Goal: Task Accomplishment & Management: Use online tool/utility

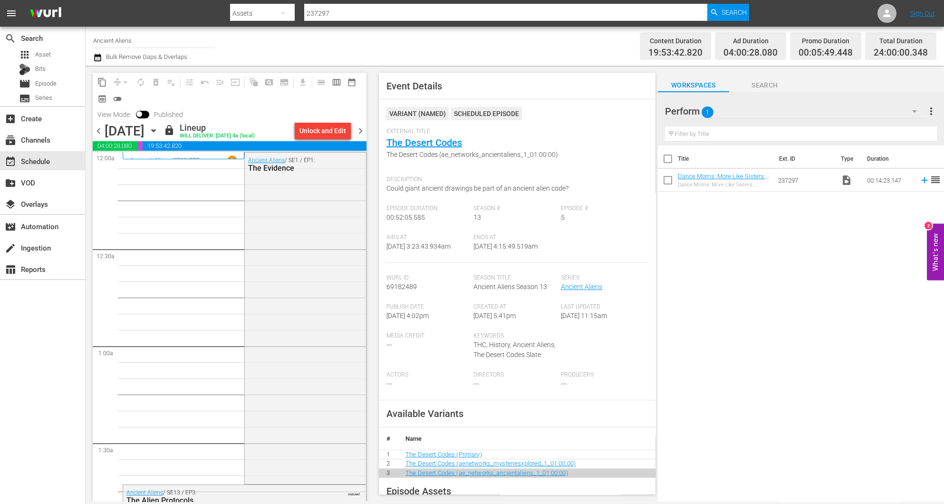
scroll to position [625, 0]
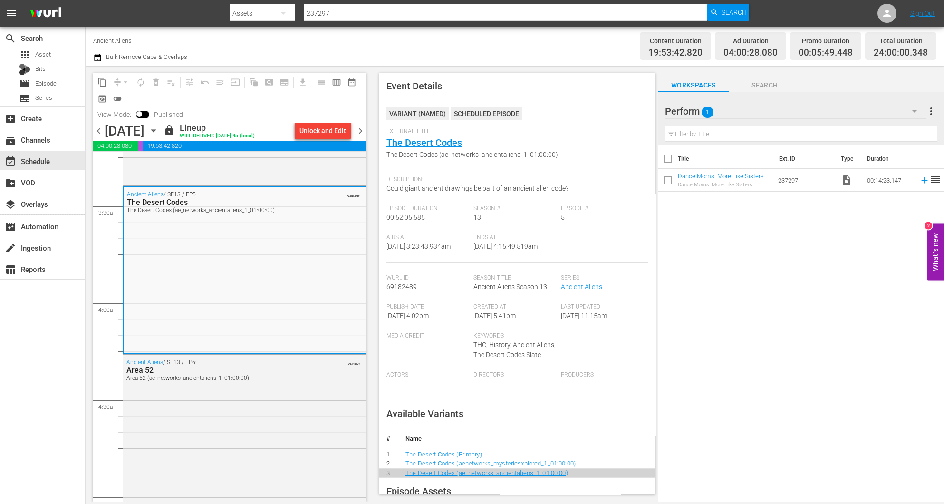
drag, startPoint x: 718, startPoint y: 328, endPoint x: 734, endPoint y: 315, distance: 21.3
click at [718, 328] on div "Title Ext. ID Type Duration Dance Moms: More Like Sisters: Favorite BFF Moments…" at bounding box center [801, 325] width 286 height 358
click at [360, 132] on span "chevron_right" at bounding box center [361, 131] width 12 height 12
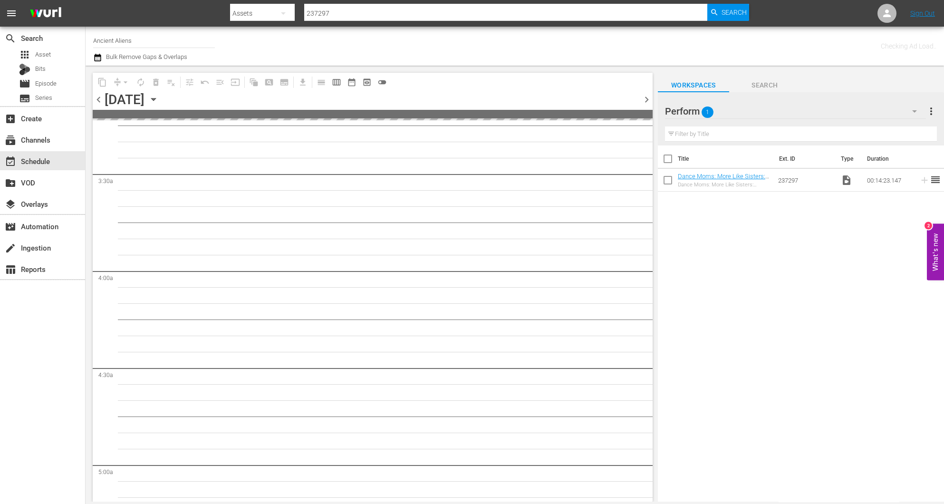
scroll to position [674, 0]
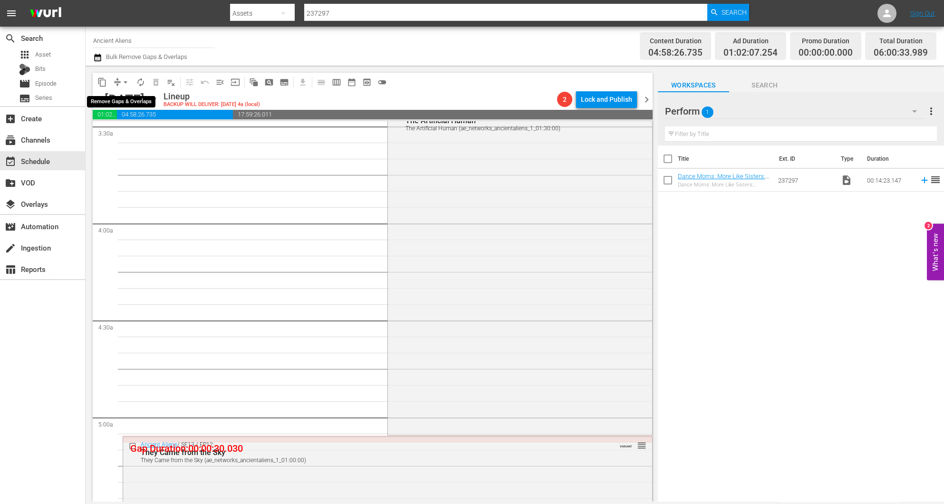
click at [121, 81] on span "arrow_drop_down" at bounding box center [126, 83] width 10 height 10
click at [124, 99] on li "Align to Midnight" at bounding box center [126, 101] width 100 height 16
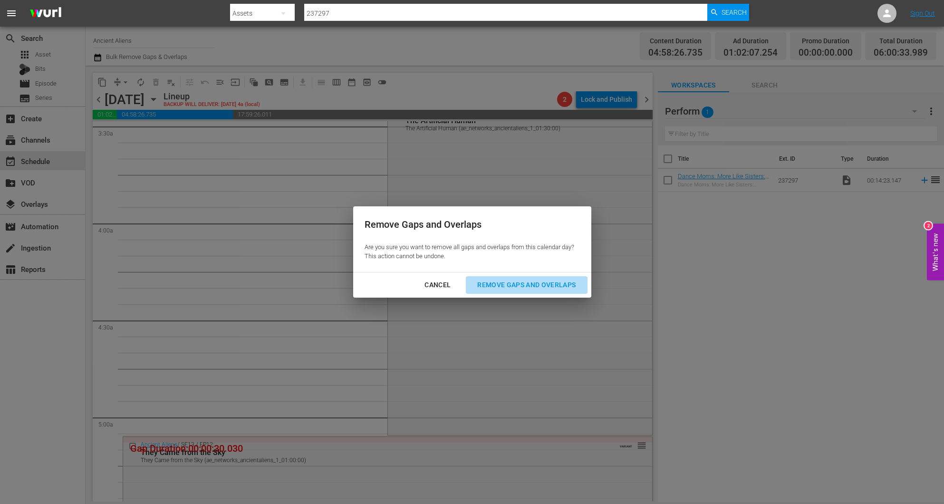
click at [530, 278] on button "Remove Gaps and Overlaps" at bounding box center [526, 285] width 121 height 18
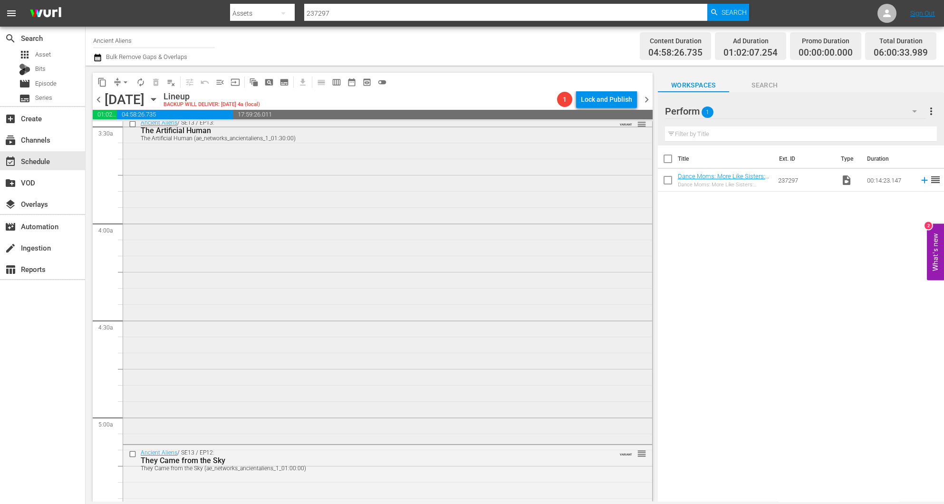
click at [350, 283] on div "Ancient Aliens / SE13 / EP13: The Artificial Human The Artificial Human (ae_net…" at bounding box center [387, 279] width 529 height 328
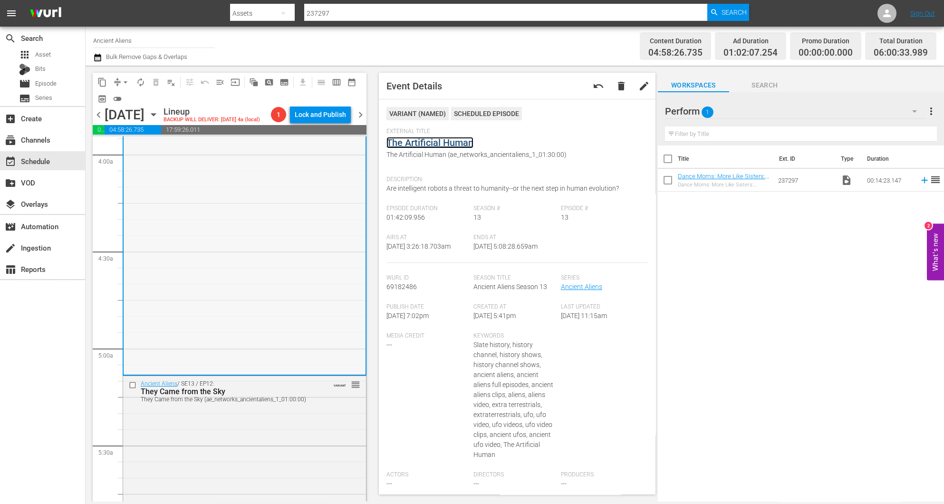
scroll to position [888, 0]
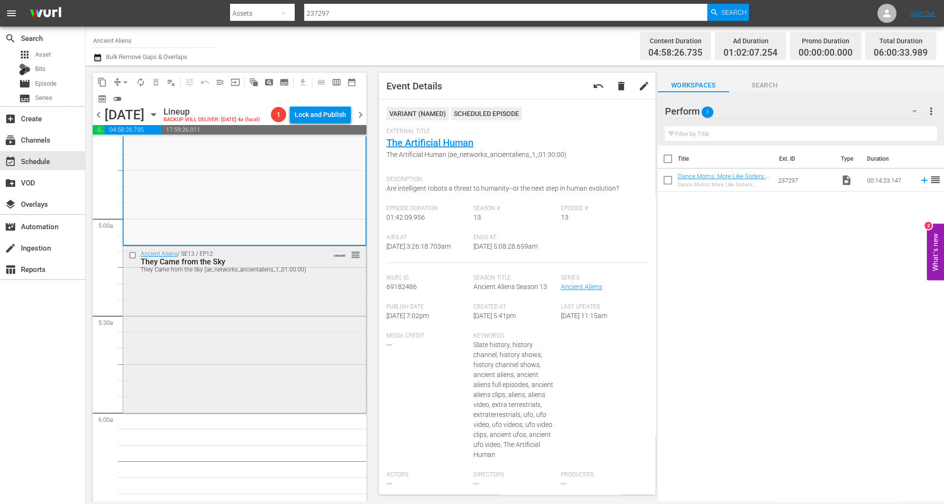
click at [218, 346] on div "Ancient Aliens / SE13 / EP12: They Came from the Sky They Came from the Sky (ae…" at bounding box center [244, 328] width 243 height 165
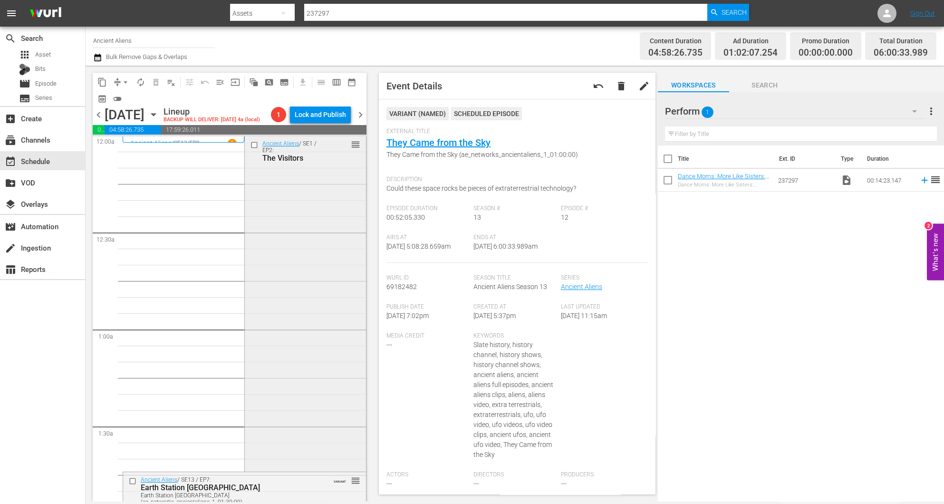
scroll to position [0, 0]
click at [300, 346] on div "Ancient Aliens / SE1 / EP2: The Visitors reorder" at bounding box center [305, 304] width 121 height 334
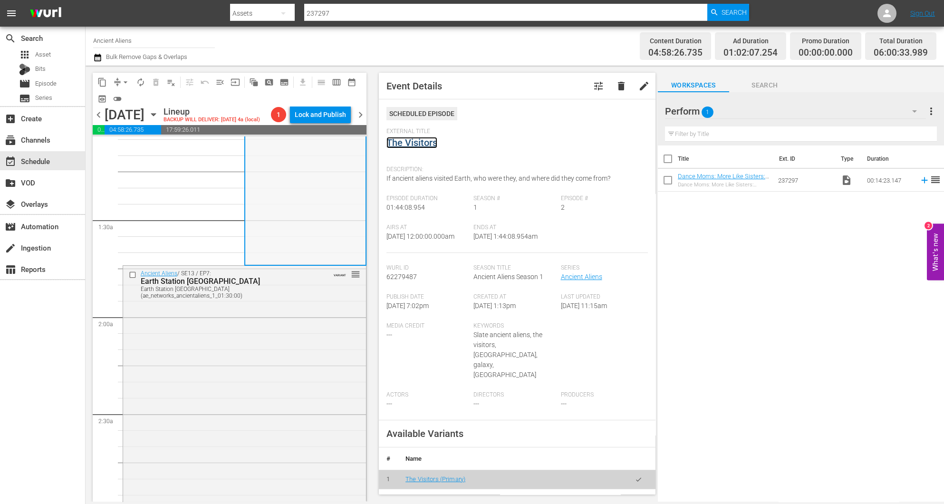
scroll to position [285, 0]
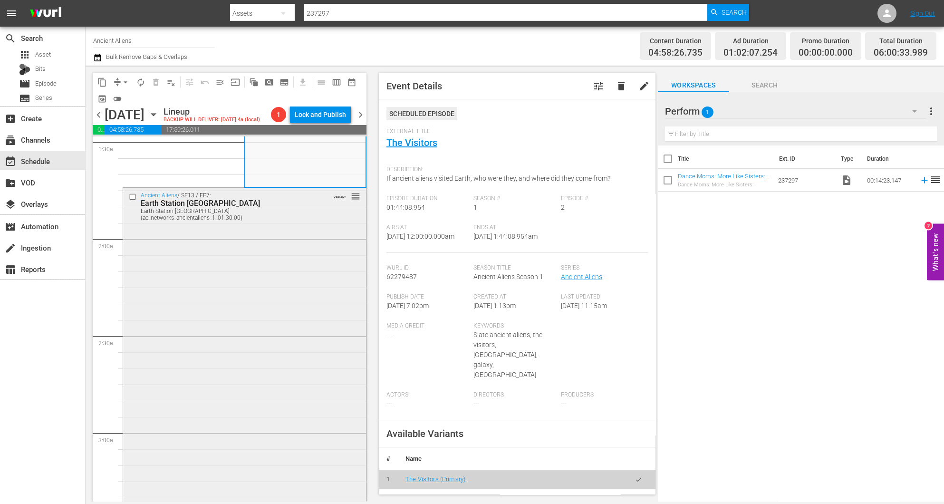
click at [272, 321] on div "Ancient Aliens / SE13 / EP7: Earth Station Egypt Earth Station Egypt (ae_networ…" at bounding box center [244, 352] width 243 height 328
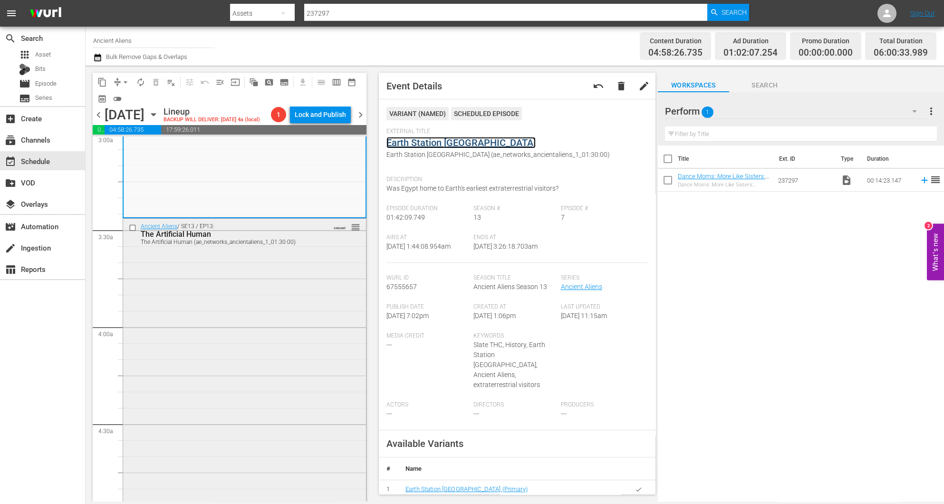
scroll to position [713, 0]
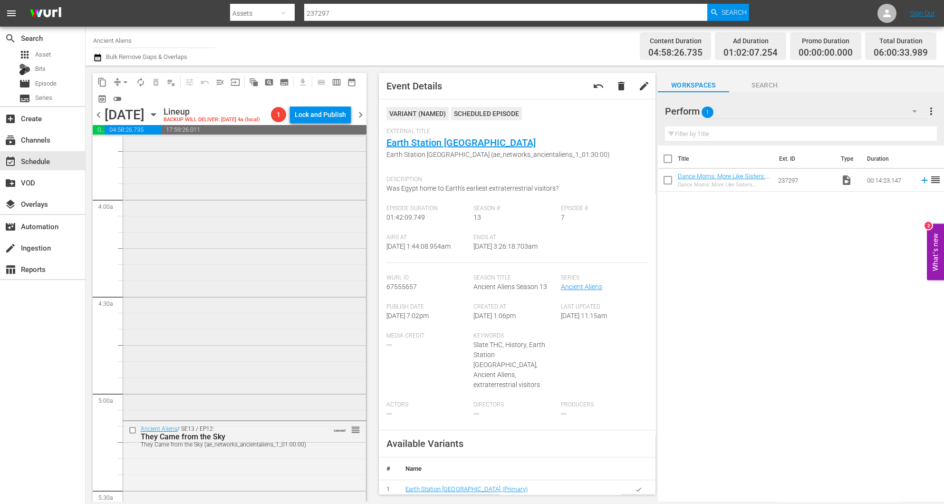
click at [262, 247] on div "Ancient Aliens / SE13 / EP13: The Artificial Human The Artificial Human (ae_net…" at bounding box center [244, 255] width 243 height 328
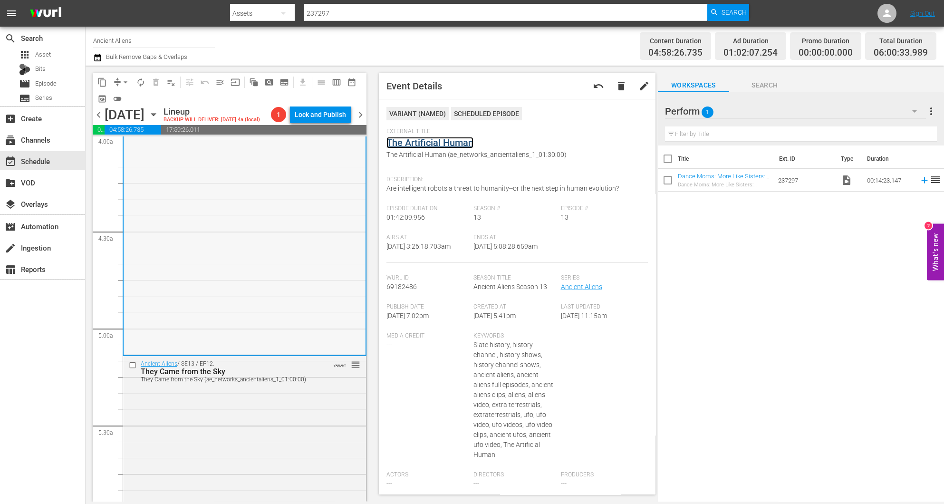
scroll to position [784, 0]
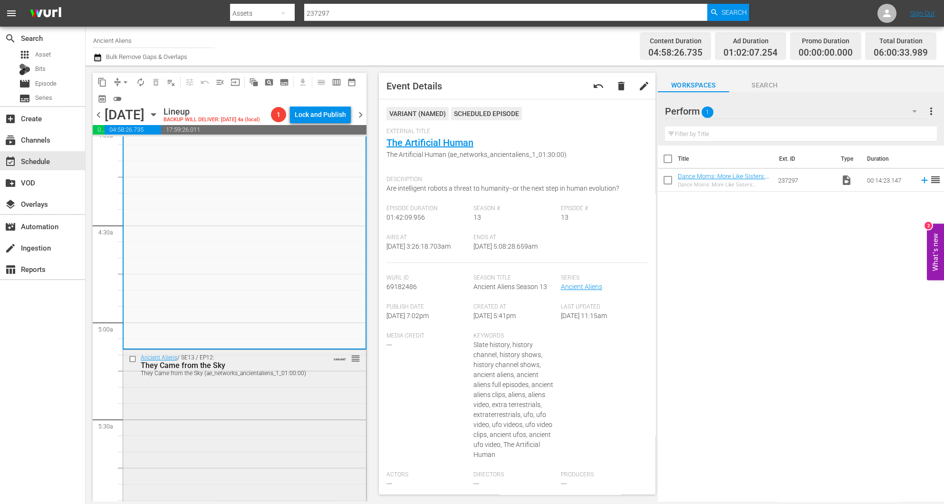
click at [271, 446] on div "Ancient Aliens / SE13 / EP12: They Came from the Sky They Came from the Sky (ae…" at bounding box center [244, 432] width 243 height 165
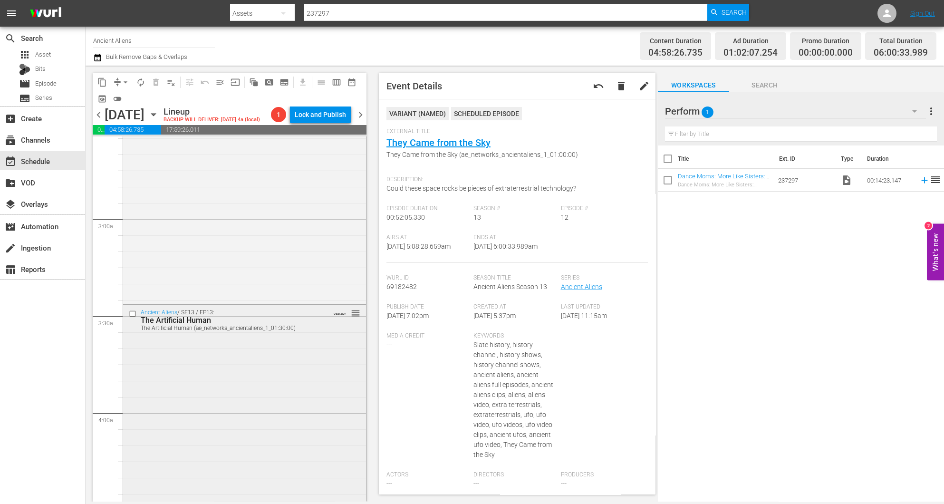
scroll to position [713, 0]
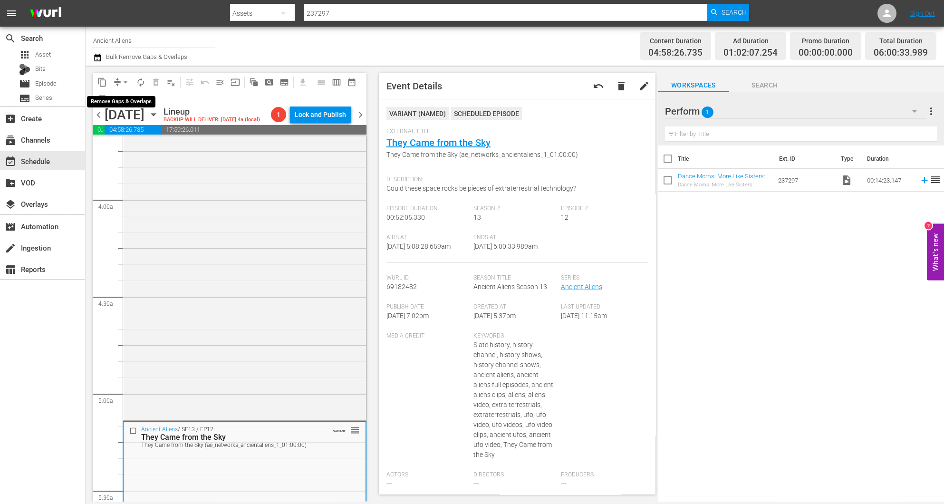
click at [117, 78] on span "compress" at bounding box center [118, 83] width 10 height 10
click at [118, 78] on button "arrow_drop_down" at bounding box center [125, 82] width 15 height 15
click at [124, 98] on li "Align to Midnight" at bounding box center [126, 101] width 100 height 16
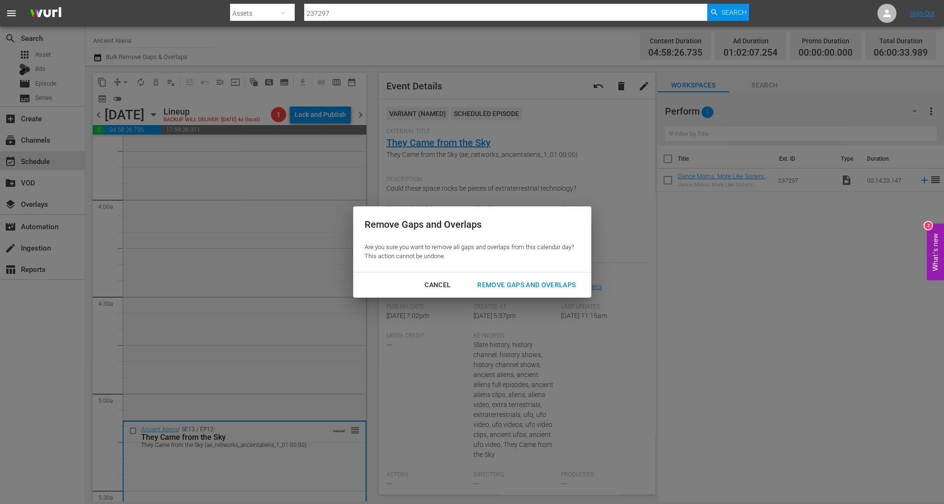
click at [485, 282] on div "Remove Gaps and Overlaps" at bounding box center [527, 285] width 114 height 12
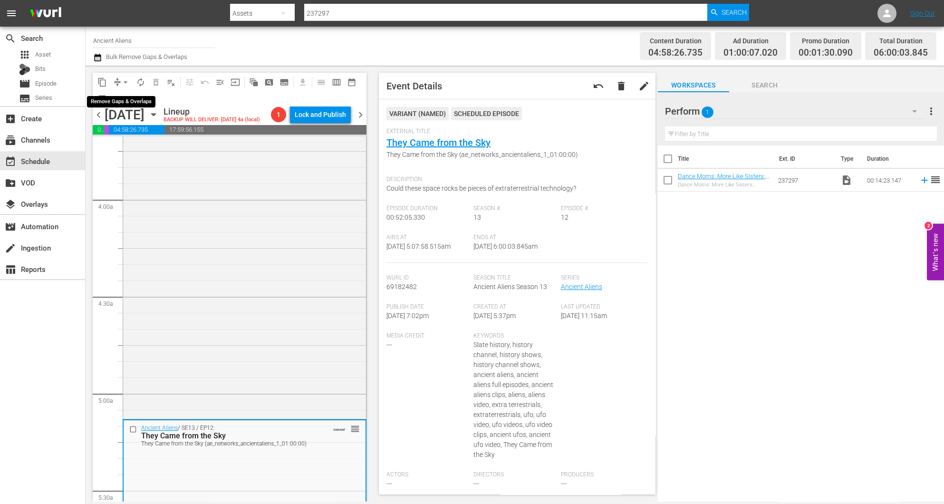
click at [117, 87] on button "compress" at bounding box center [117, 82] width 15 height 15
click at [116, 81] on span "compress" at bounding box center [118, 83] width 10 height 10
click at [126, 79] on span "arrow_drop_down" at bounding box center [126, 83] width 10 height 10
click at [110, 102] on li "Align to Midnight" at bounding box center [126, 101] width 100 height 16
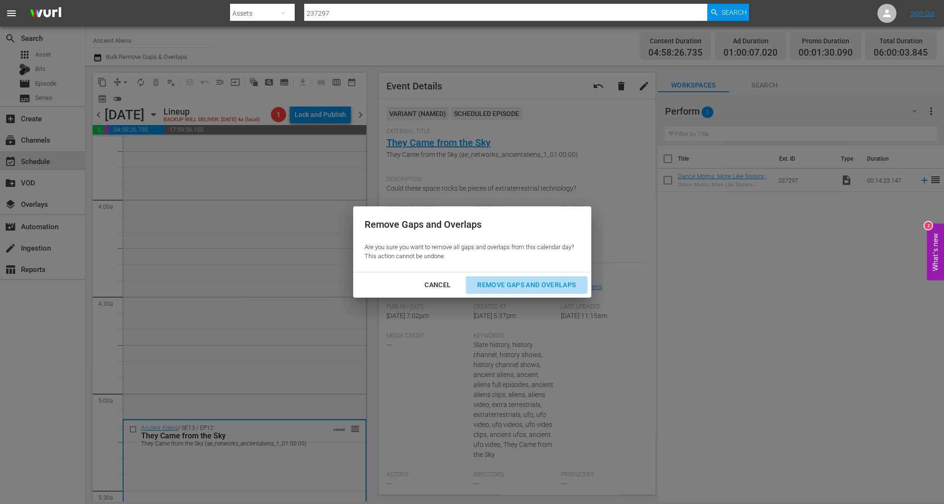
click at [533, 280] on div "Remove Gaps and Overlaps" at bounding box center [527, 285] width 114 height 12
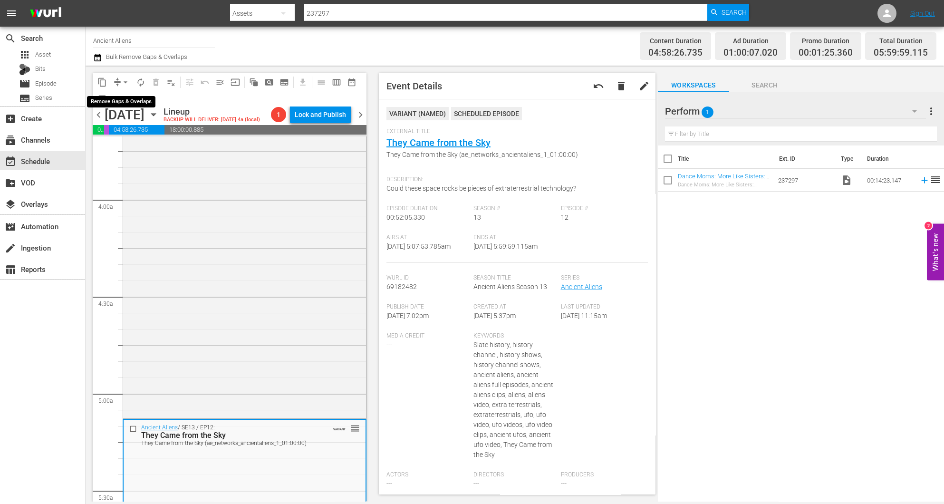
click at [121, 81] on span "arrow_drop_down" at bounding box center [126, 83] width 10 height 10
click at [117, 103] on li "Align to Midnight" at bounding box center [126, 101] width 100 height 16
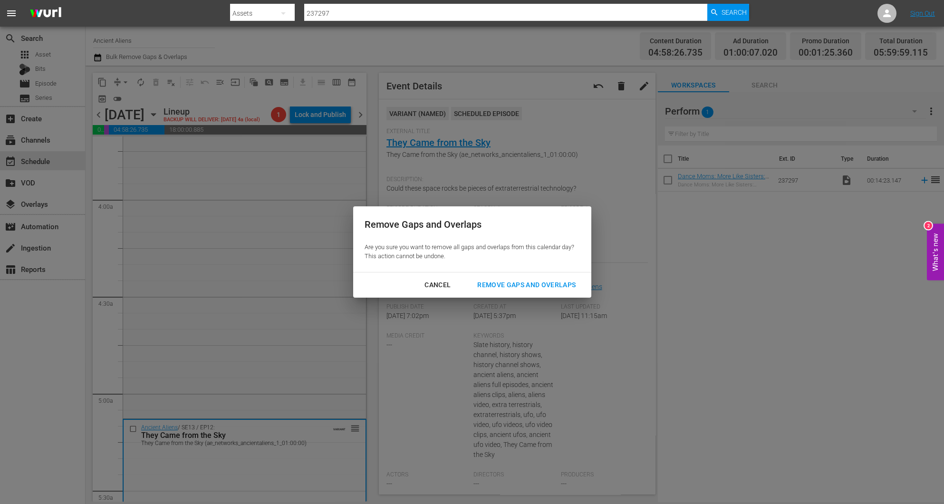
click at [517, 285] on div "Remove Gaps and Overlaps" at bounding box center [527, 285] width 114 height 12
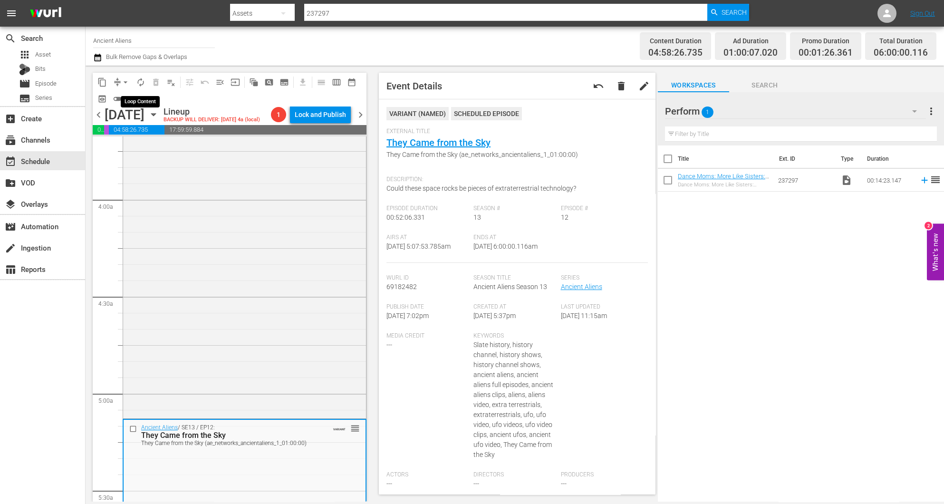
click at [141, 84] on span "autorenew_outlined" at bounding box center [141, 83] width 10 height 10
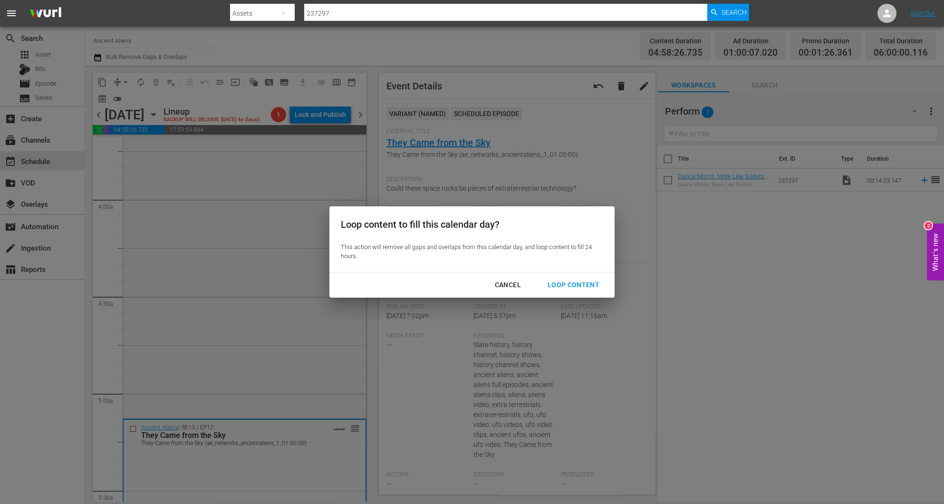
click at [574, 281] on div "Loop Content" at bounding box center [573, 285] width 67 height 12
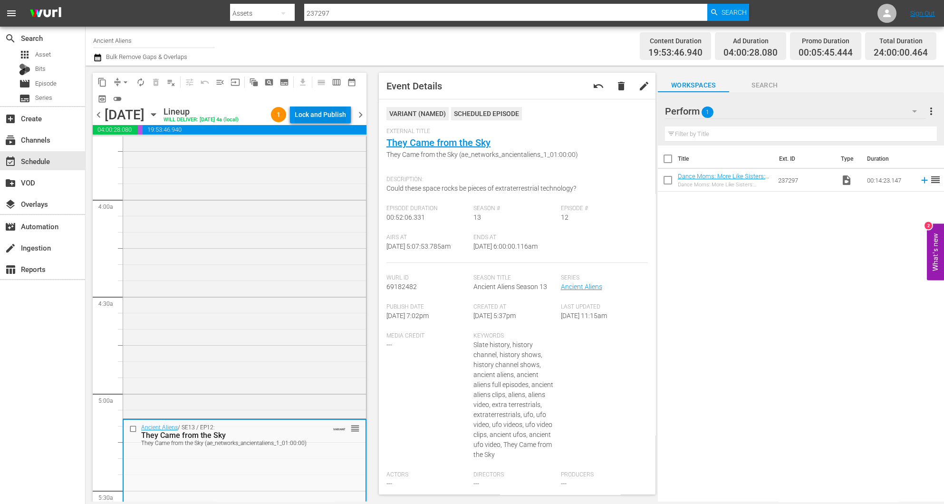
click at [335, 115] on div "Lock and Publish" at bounding box center [320, 114] width 51 height 17
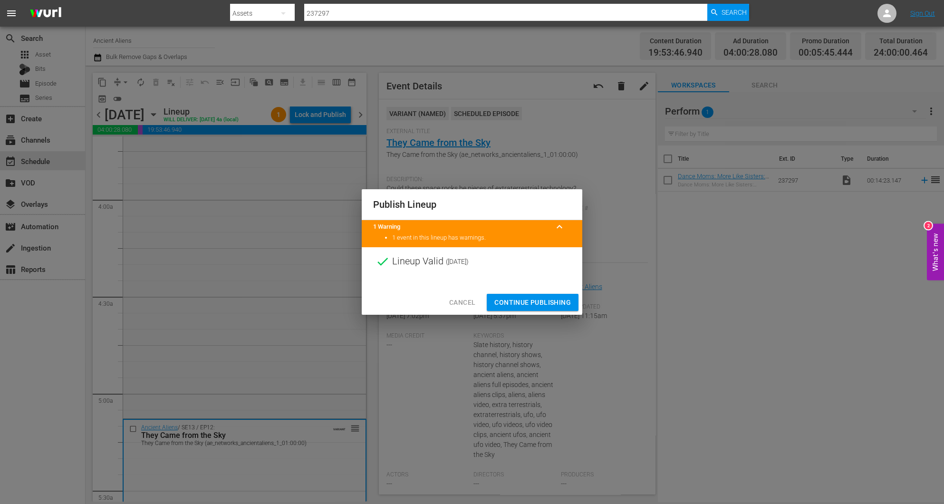
click at [518, 298] on span "Continue Publishing" at bounding box center [533, 303] width 77 height 12
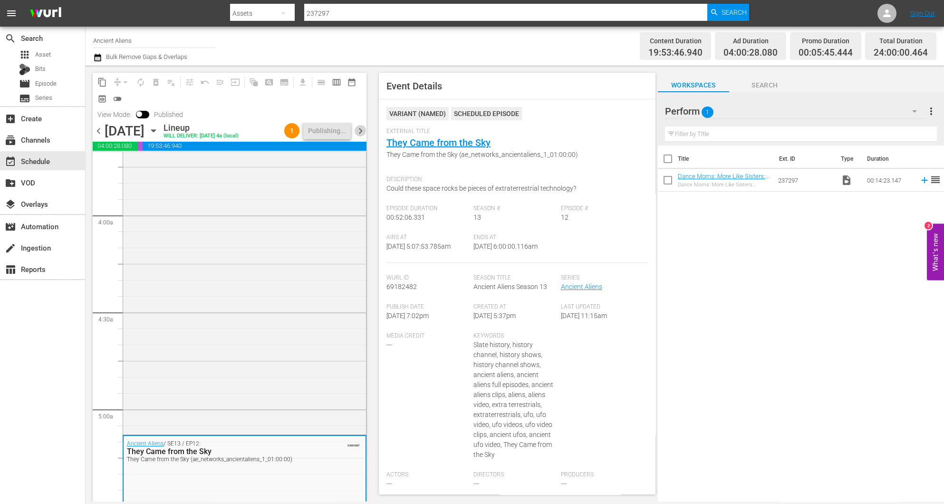
click at [361, 132] on span "chevron_right" at bounding box center [361, 131] width 12 height 12
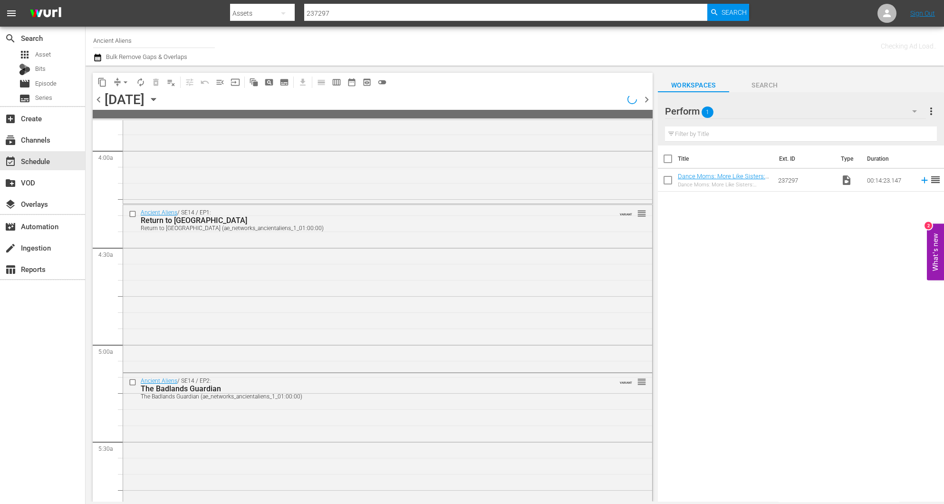
scroll to position [713, 0]
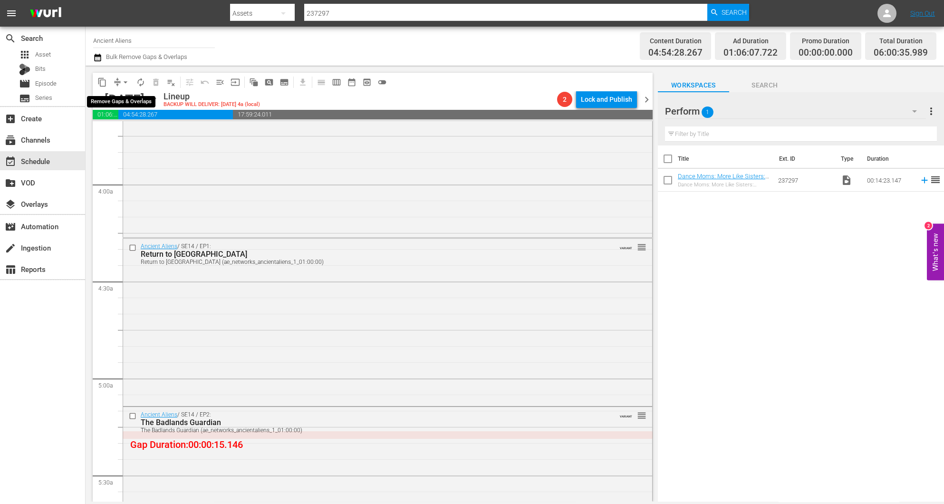
click at [113, 81] on span "compress" at bounding box center [118, 83] width 10 height 10
click at [118, 82] on button "arrow_drop_down" at bounding box center [125, 82] width 15 height 15
click at [115, 101] on li "Align to Midnight" at bounding box center [126, 101] width 100 height 16
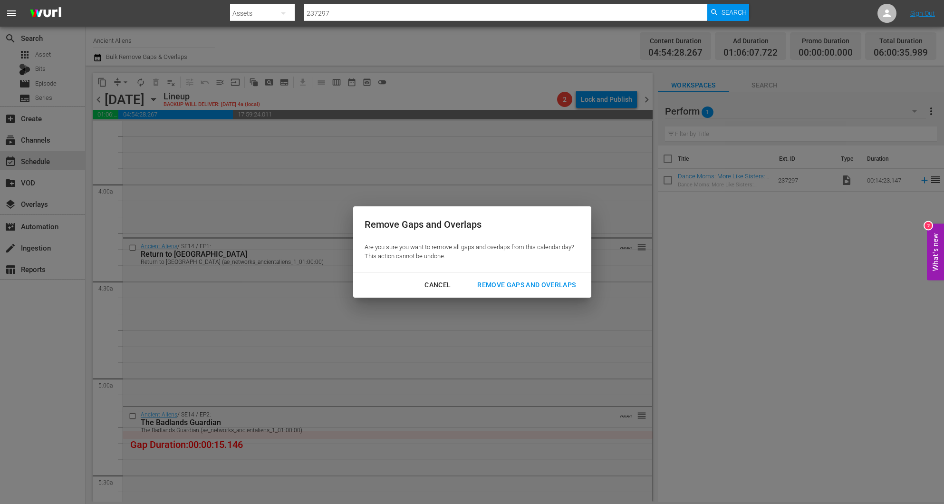
click at [500, 285] on div "Remove Gaps and Overlaps" at bounding box center [527, 285] width 114 height 12
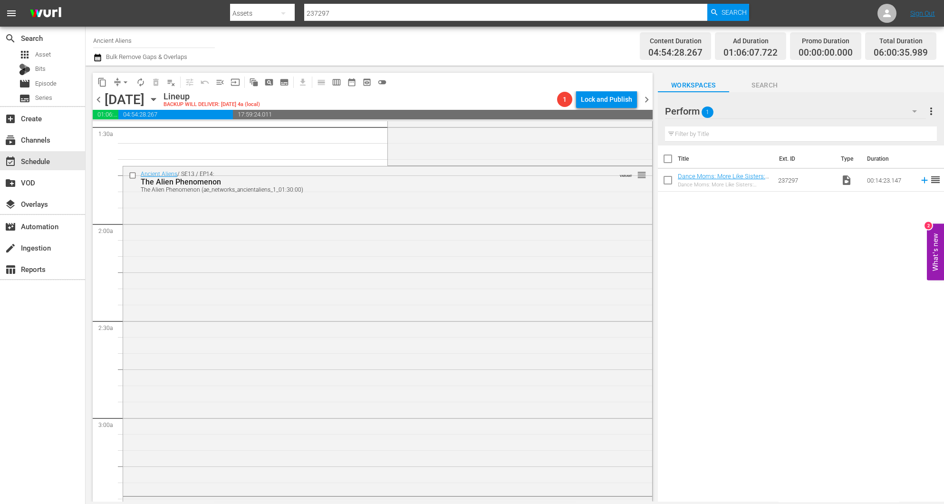
scroll to position [0, 0]
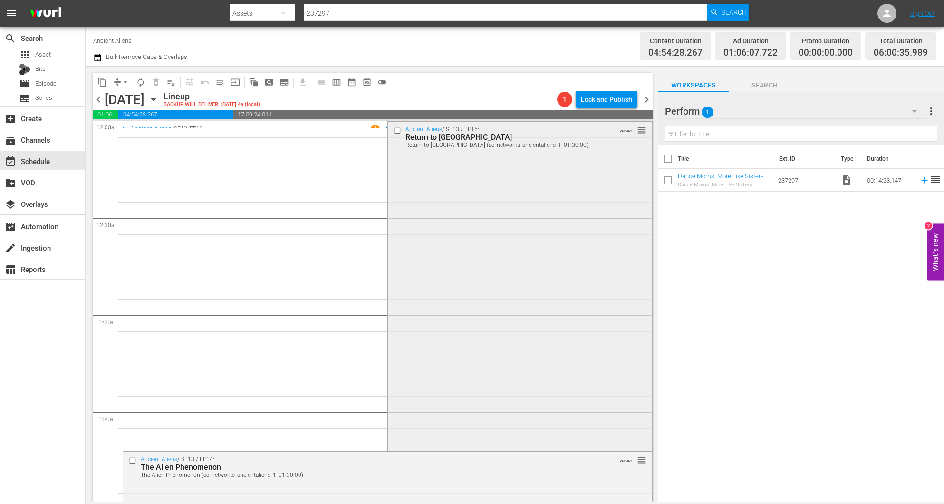
click at [507, 258] on div "Ancient Aliens / SE13 / EP15: Return to Mars Return to Mars (ae_networks_ancien…" at bounding box center [520, 286] width 264 height 328
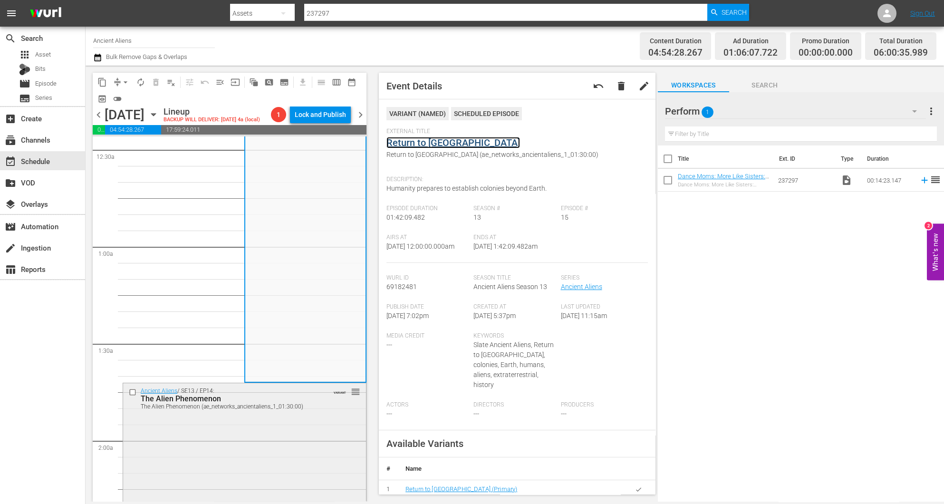
scroll to position [214, 0]
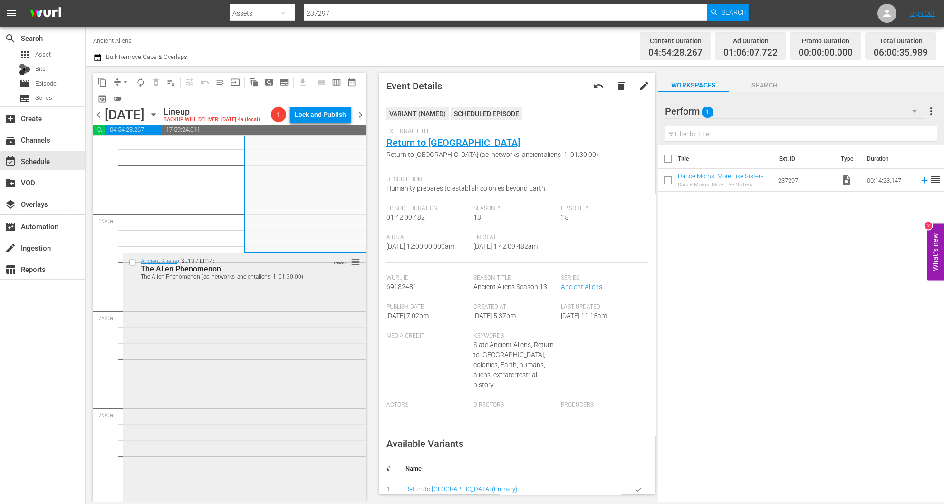
click at [288, 325] on div "Ancient Aliens / SE13 / EP14: The Alien Phenomenon The Alien Phenomenon (ae_net…" at bounding box center [244, 417] width 243 height 328
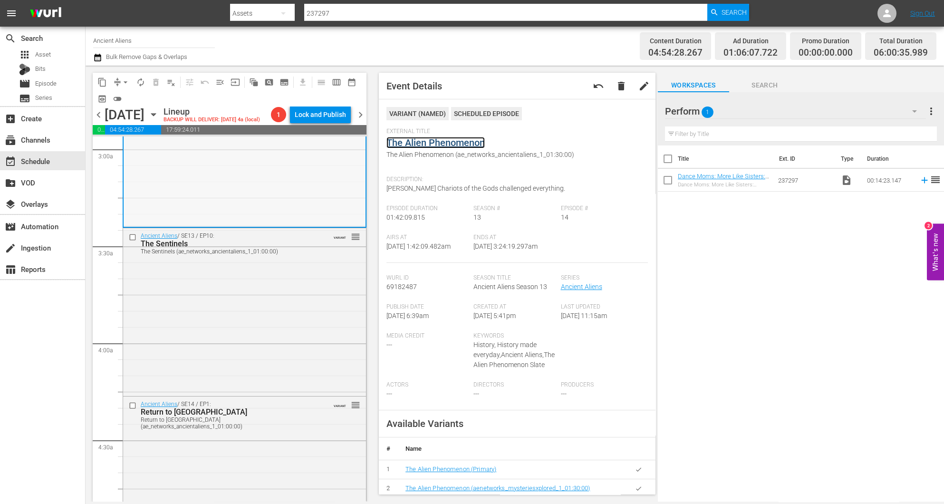
scroll to position [571, 0]
click at [241, 353] on div "Ancient Aliens / SE13 / EP10: The Sentinels The Sentinels (ae_networks_ancienta…" at bounding box center [244, 309] width 243 height 165
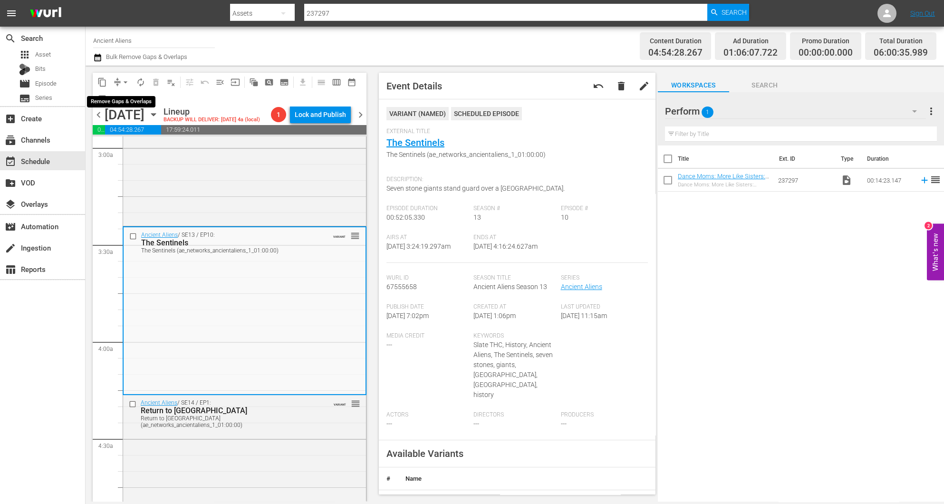
click at [118, 79] on button "arrow_drop_down" at bounding box center [125, 82] width 15 height 15
click at [116, 98] on li "Align to Midnight" at bounding box center [126, 101] width 100 height 16
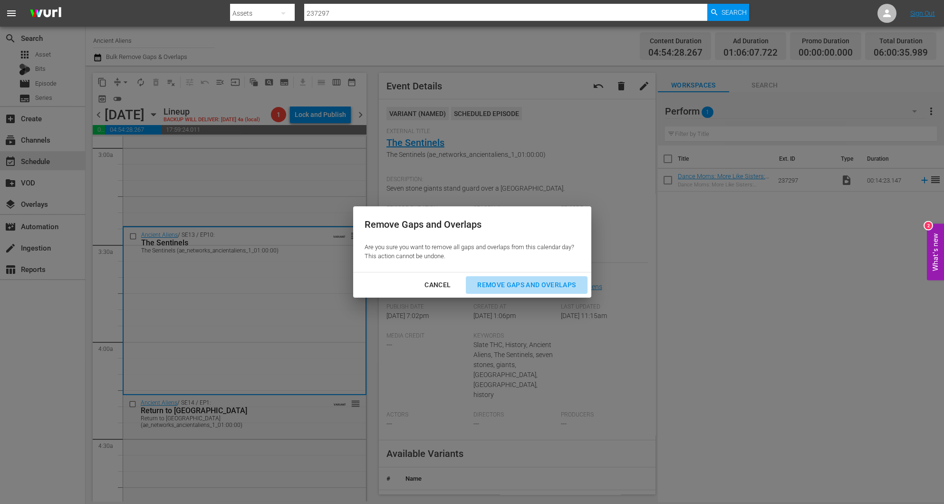
click at [538, 287] on div "Remove Gaps and Overlaps" at bounding box center [527, 285] width 114 height 12
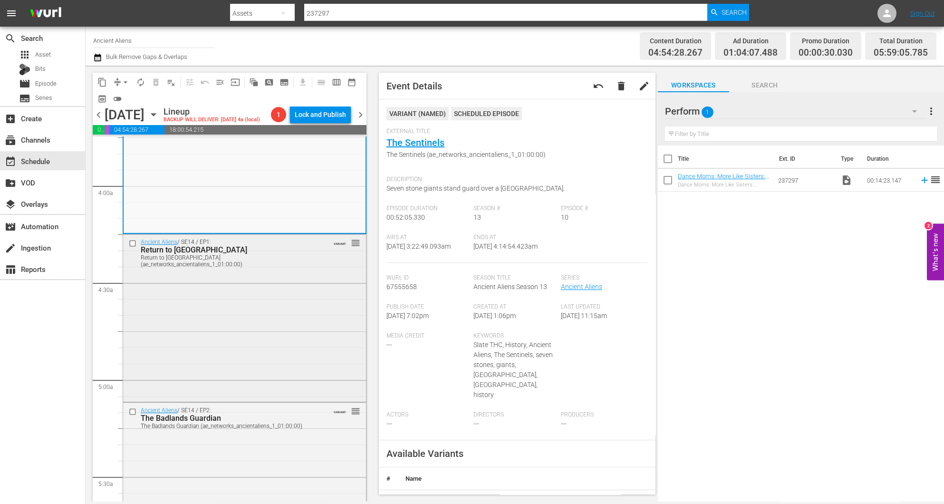
scroll to position [729, 0]
click at [263, 275] on div "Ancient Aliens / SE14 / EP1: Return to Antarctica Return to Antarctica (ae_netw…" at bounding box center [244, 314] width 243 height 165
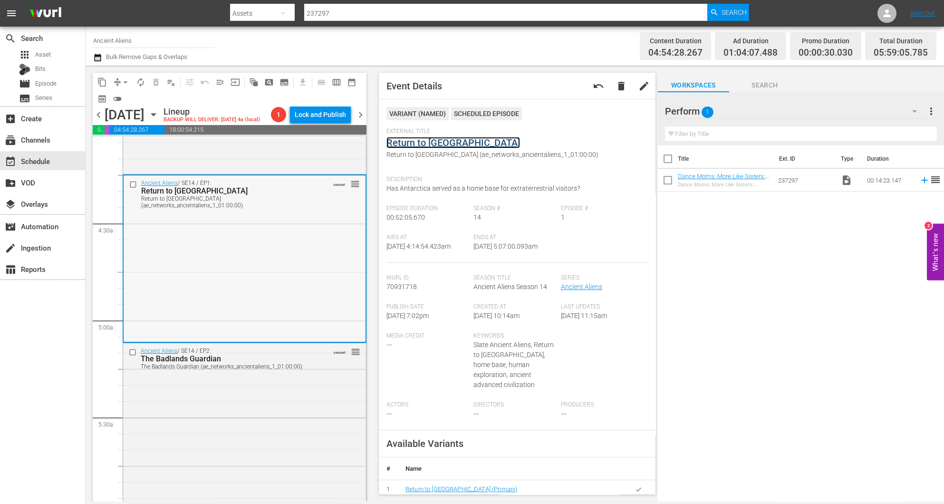
scroll to position [872, 0]
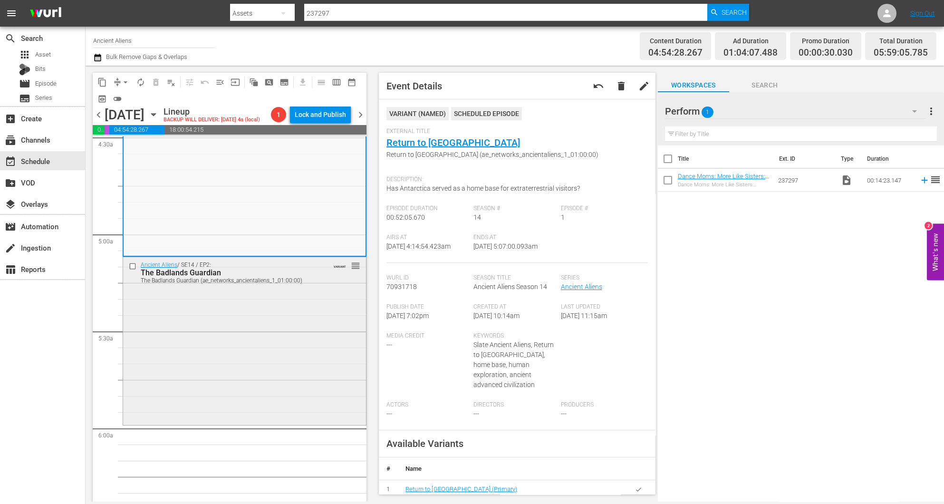
click at [213, 297] on div "Ancient Aliens / SE14 / EP2: The Badlands Guardian The Badlands Guardian (ae_ne…" at bounding box center [244, 339] width 243 height 165
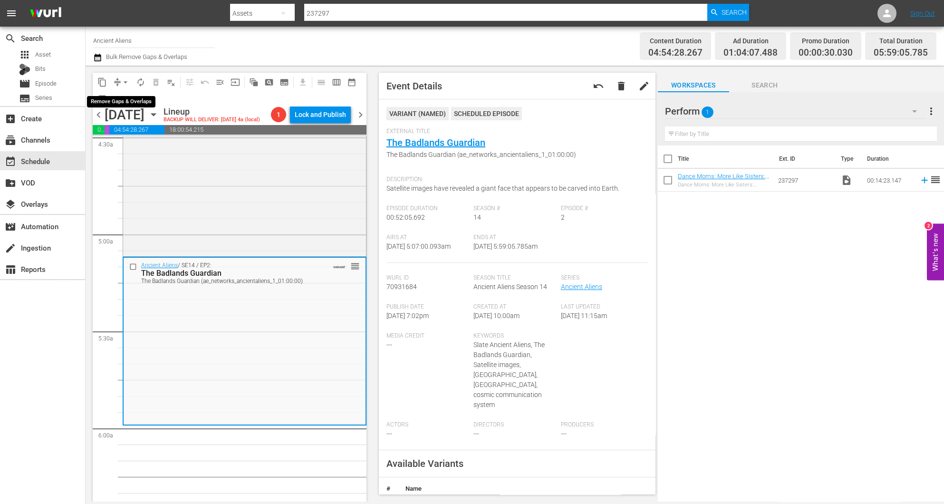
click at [121, 80] on span "arrow_drop_down" at bounding box center [126, 83] width 10 height 10
click at [126, 97] on li "Align to Midnight" at bounding box center [126, 101] width 100 height 16
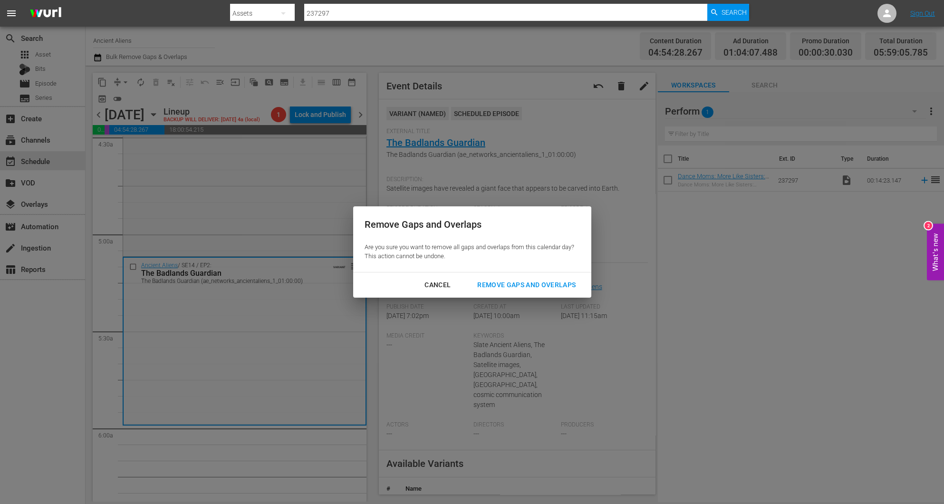
click at [518, 286] on div "Remove Gaps and Overlaps" at bounding box center [527, 285] width 114 height 12
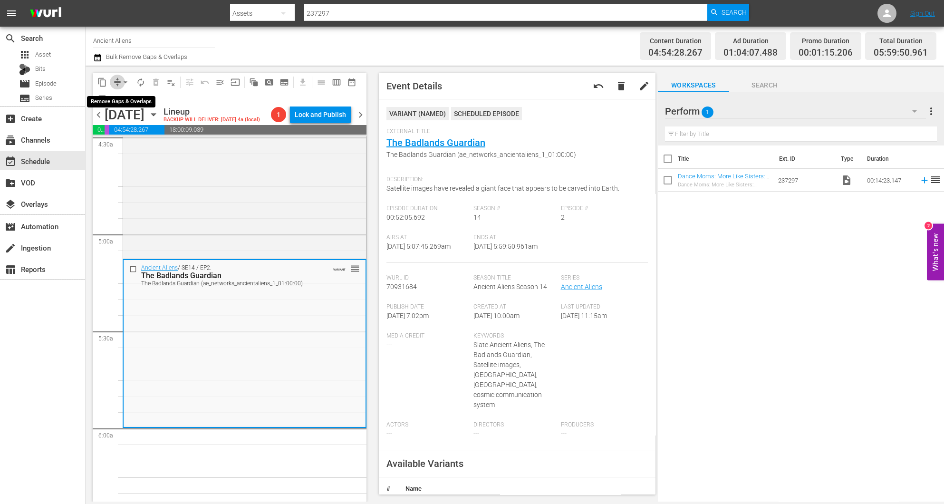
click at [116, 79] on span "compress" at bounding box center [118, 83] width 10 height 10
click at [122, 83] on span "arrow_drop_down" at bounding box center [126, 83] width 10 height 10
click at [121, 95] on li "Align to Midnight" at bounding box center [126, 101] width 100 height 16
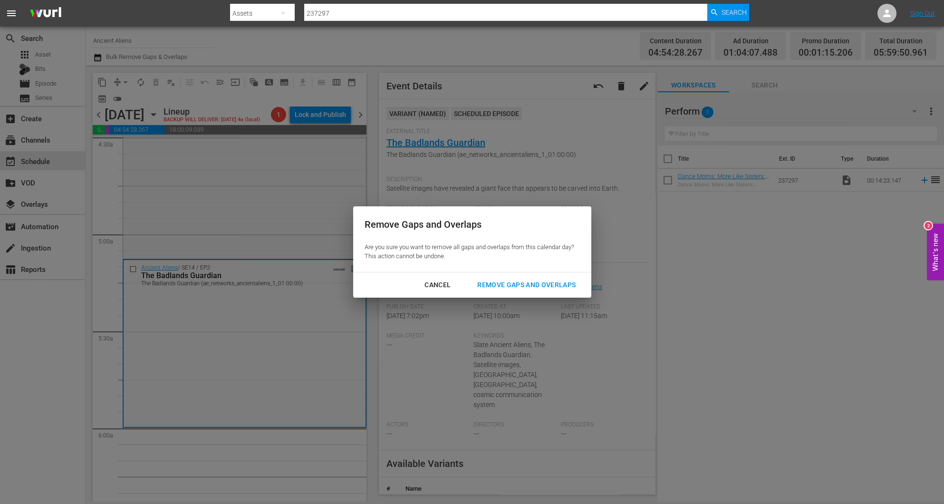
click at [504, 280] on div "Remove Gaps and Overlaps" at bounding box center [527, 285] width 114 height 12
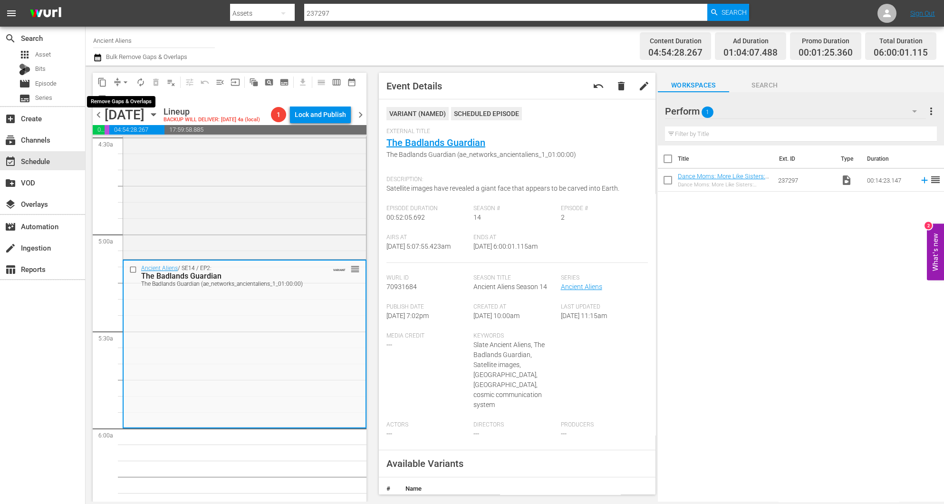
click at [119, 80] on button "arrow_drop_down" at bounding box center [125, 82] width 15 height 15
click at [118, 98] on li "Align to Midnight" at bounding box center [126, 101] width 100 height 16
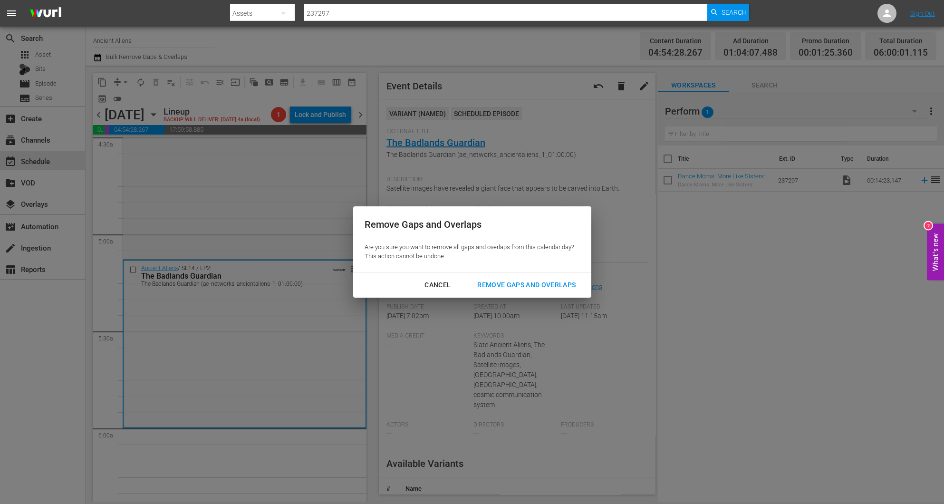
click at [515, 283] on div "Remove Gaps and Overlaps" at bounding box center [527, 285] width 114 height 12
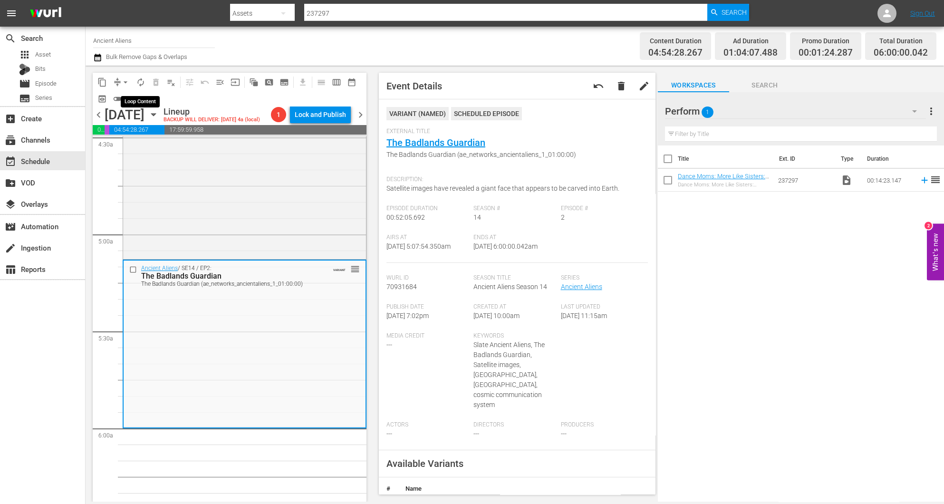
click at [138, 79] on span "autorenew_outlined" at bounding box center [141, 83] width 10 height 10
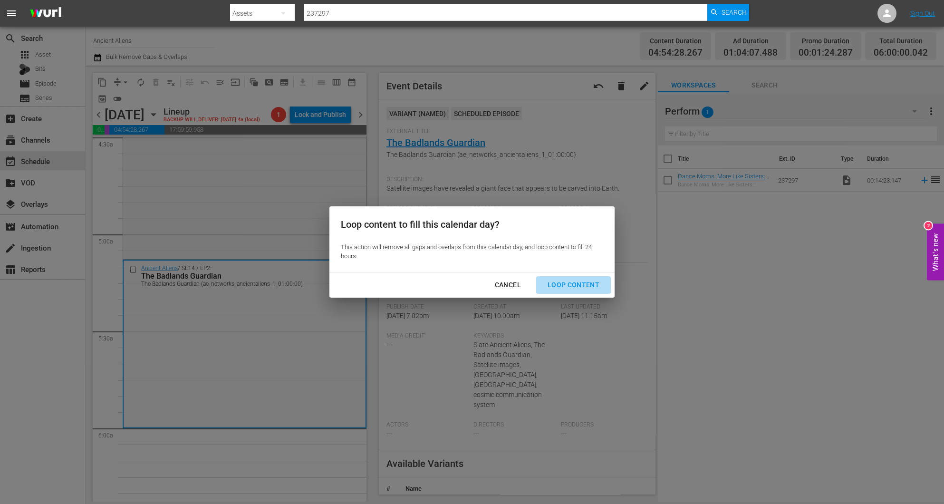
click at [589, 283] on div "Loop Content" at bounding box center [573, 285] width 67 height 12
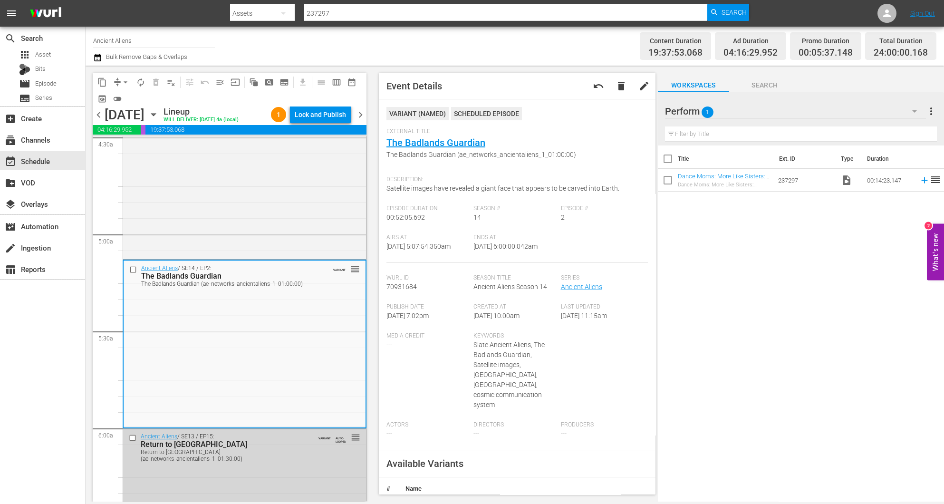
click at [62, 391] on div "search Search apps Asset Bits movie Episode subtitles Series add_box Create sub…" at bounding box center [43, 279] width 86 height 504
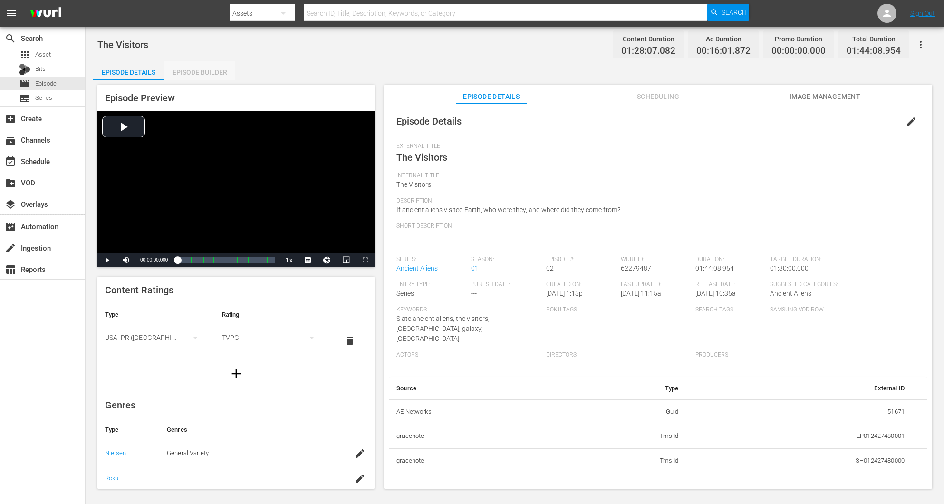
click at [186, 69] on div "Episode Builder" at bounding box center [199, 72] width 71 height 23
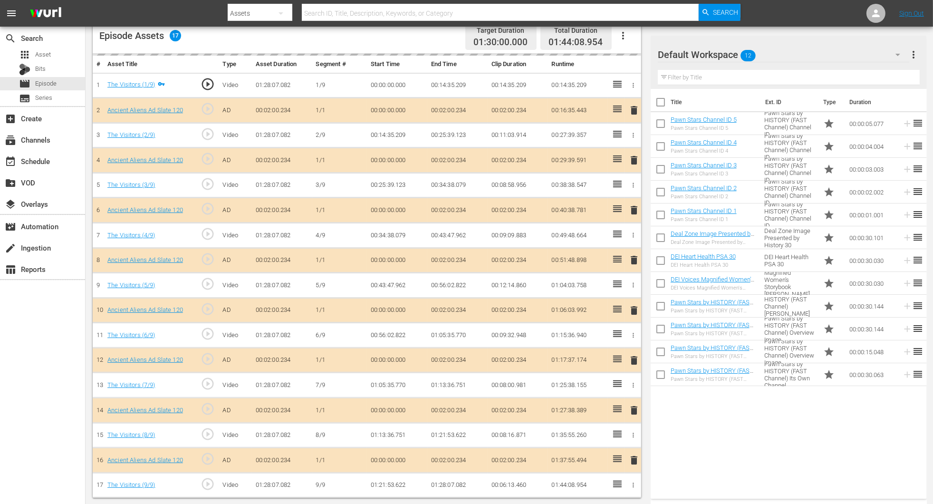
scroll to position [257, 0]
click at [629, 308] on span "delete" at bounding box center [634, 309] width 11 height 11
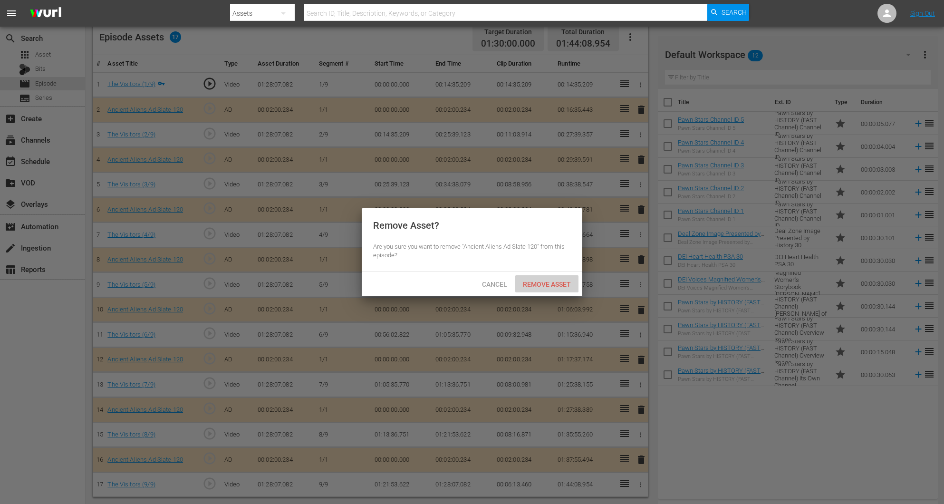
click at [554, 283] on span "Remove Asset" at bounding box center [546, 285] width 63 height 8
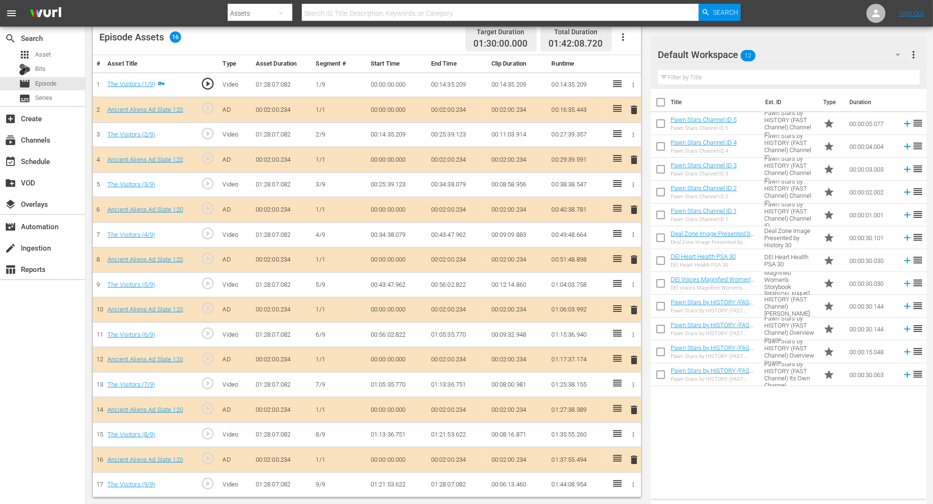
scroll to position [247, 0]
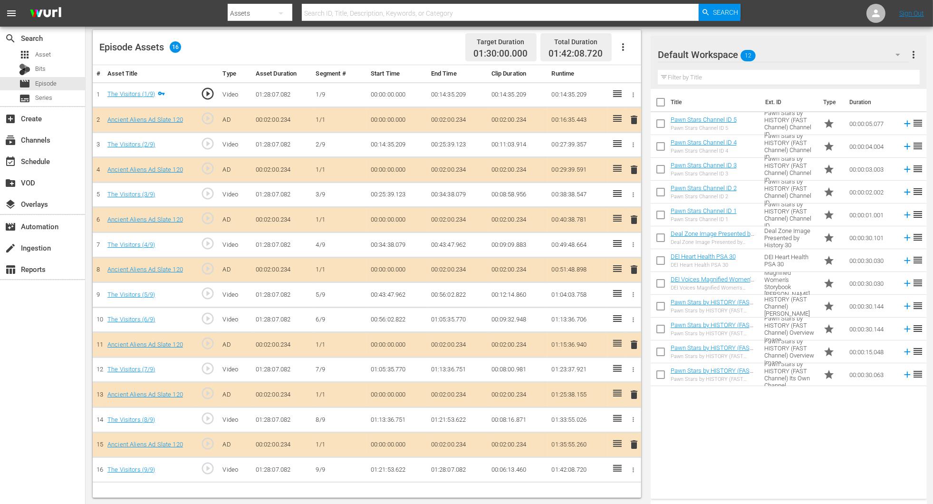
click at [629, 52] on button "button" at bounding box center [898, 54] width 23 height 23
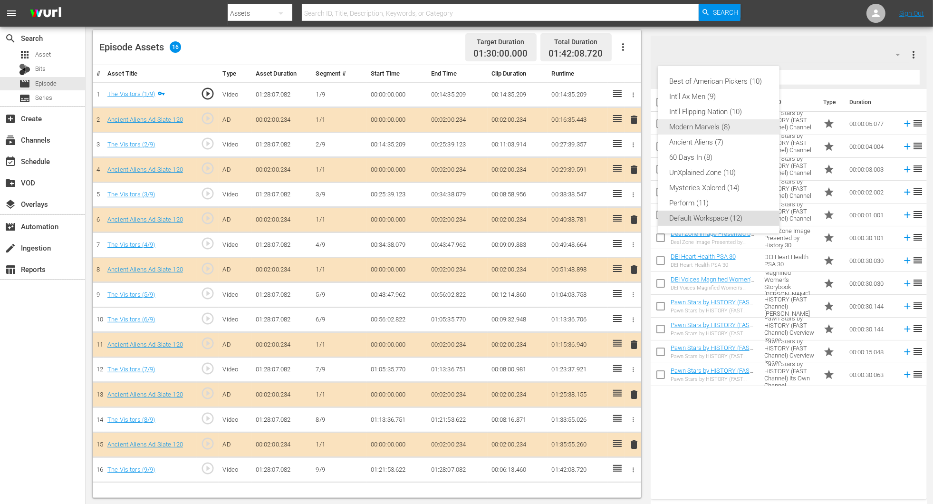
click at [629, 134] on div "Modern Marvels (8)" at bounding box center [719, 126] width 99 height 15
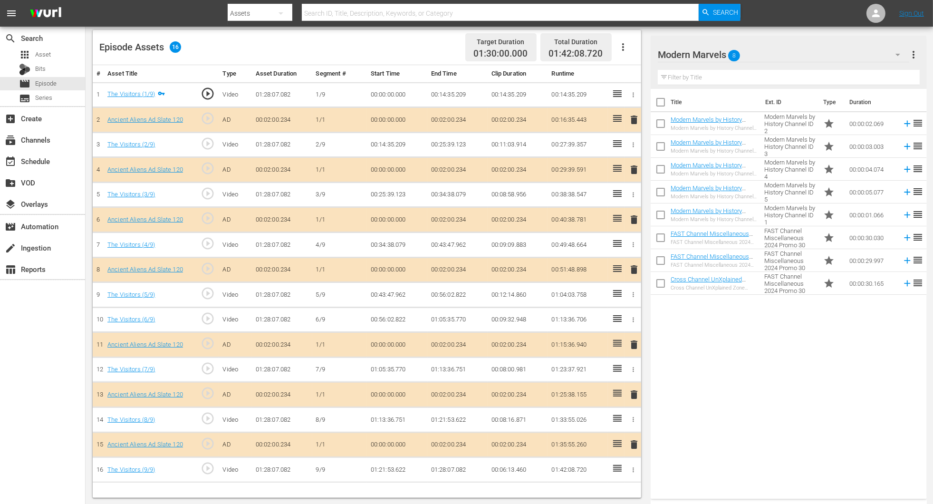
click at [629, 54] on icon "button" at bounding box center [898, 54] width 11 height 11
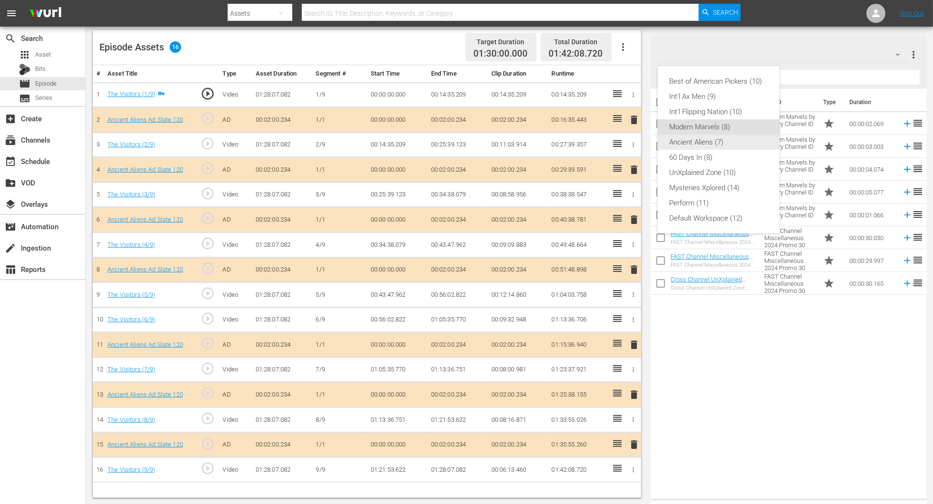
click at [629, 138] on div "Ancient Aliens (7)" at bounding box center [719, 142] width 99 height 15
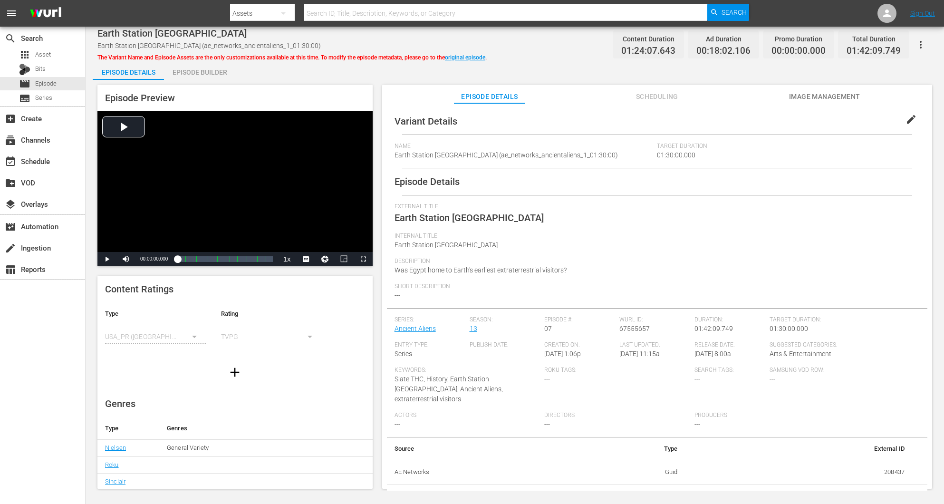
click at [190, 71] on div "Episode Builder" at bounding box center [199, 72] width 71 height 23
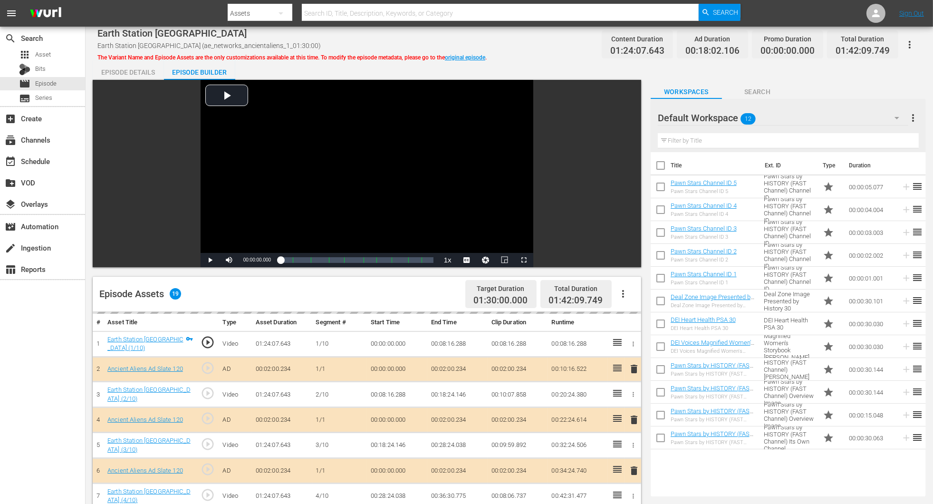
scroll to position [214, 0]
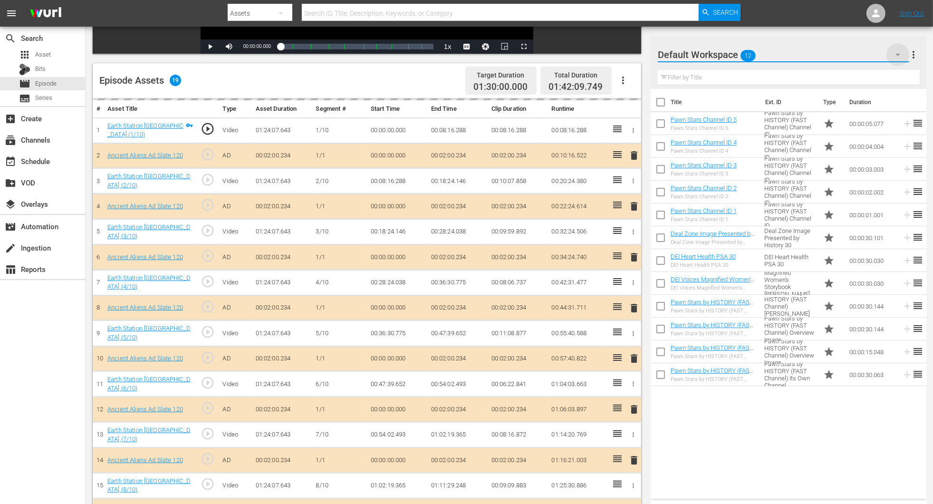
click at [629, 52] on icon "button" at bounding box center [898, 54] width 11 height 11
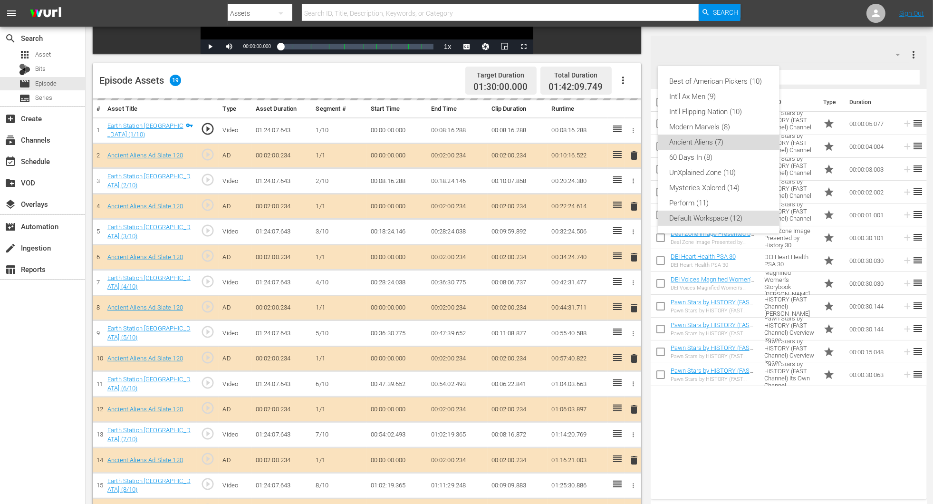
click at [629, 142] on div "Ancient Aliens (7)" at bounding box center [719, 142] width 99 height 15
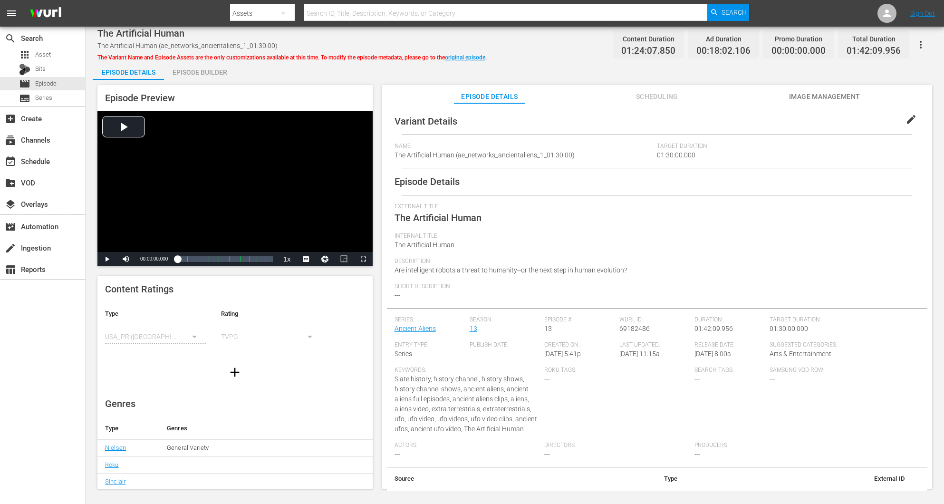
click at [212, 70] on div "Episode Builder" at bounding box center [199, 72] width 71 height 23
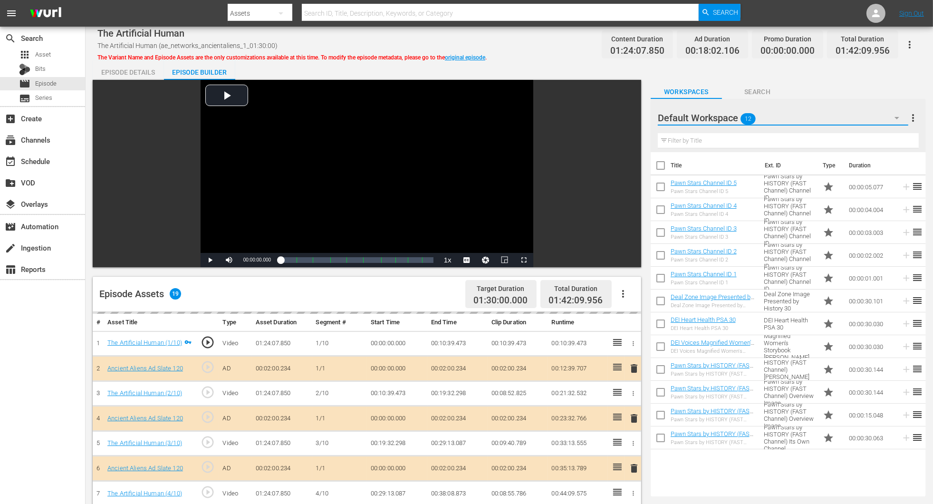
click at [629, 120] on icon "button" at bounding box center [897, 117] width 11 height 11
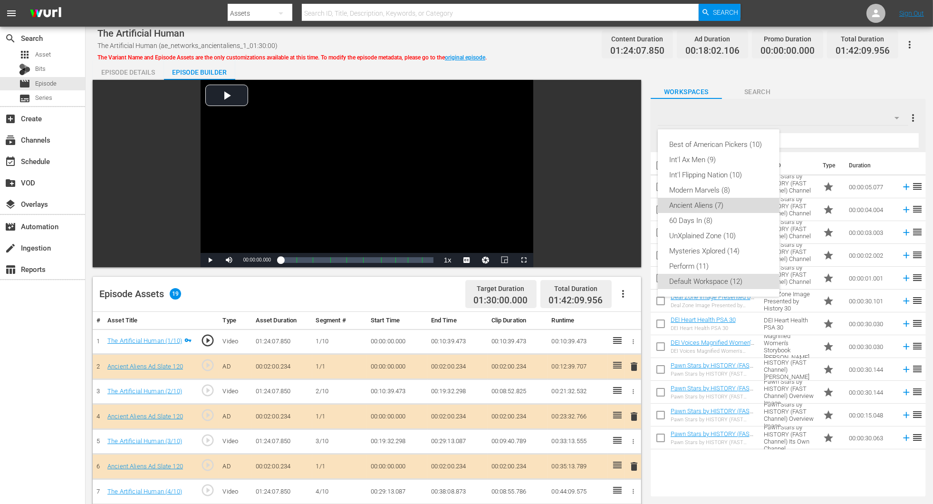
click at [629, 209] on div "Ancient Aliens (7)" at bounding box center [719, 205] width 99 height 15
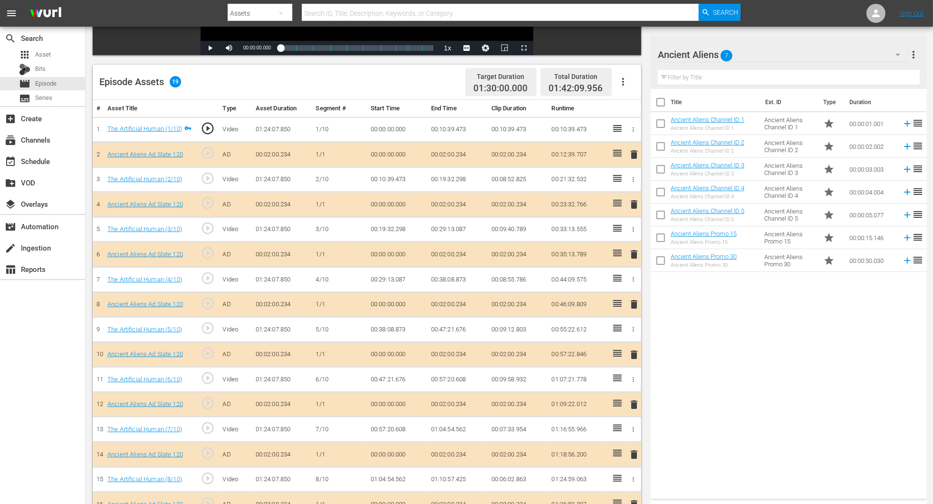
scroll to position [214, 0]
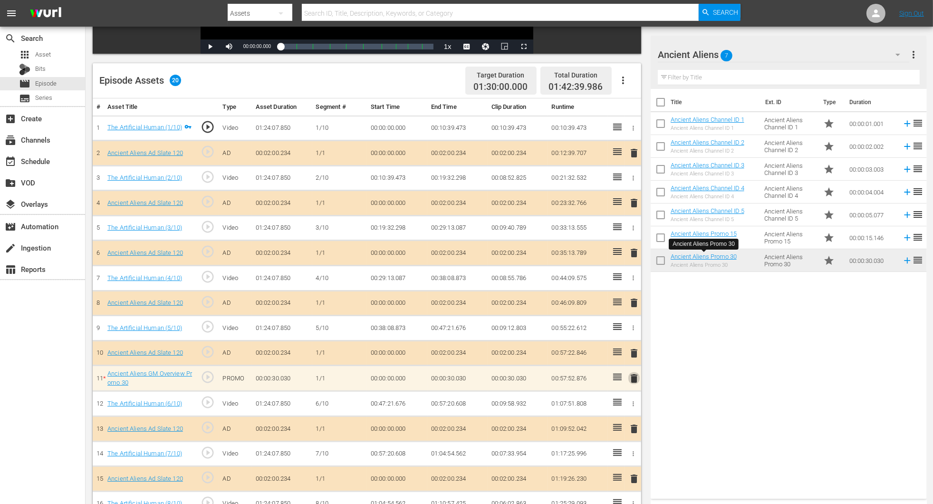
click at [629, 336] on span "delete" at bounding box center [634, 378] width 11 height 11
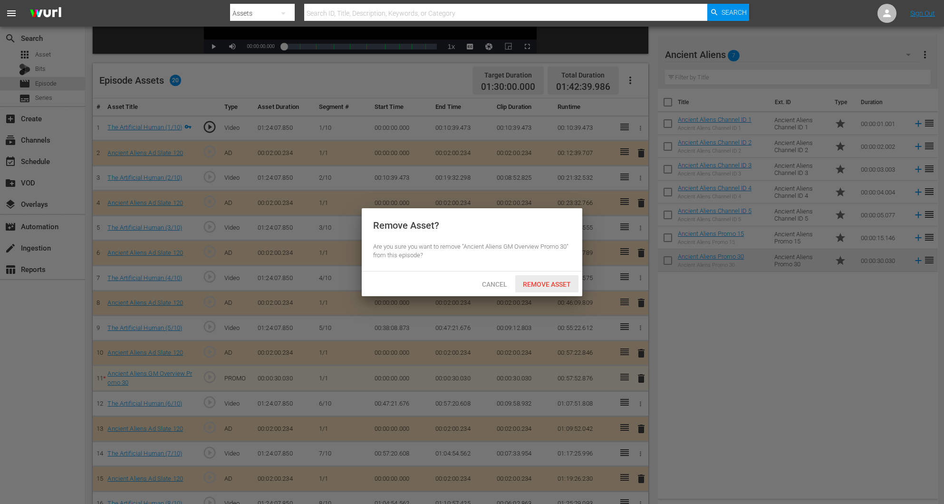
click at [544, 281] on span "Remove Asset" at bounding box center [546, 285] width 63 height 8
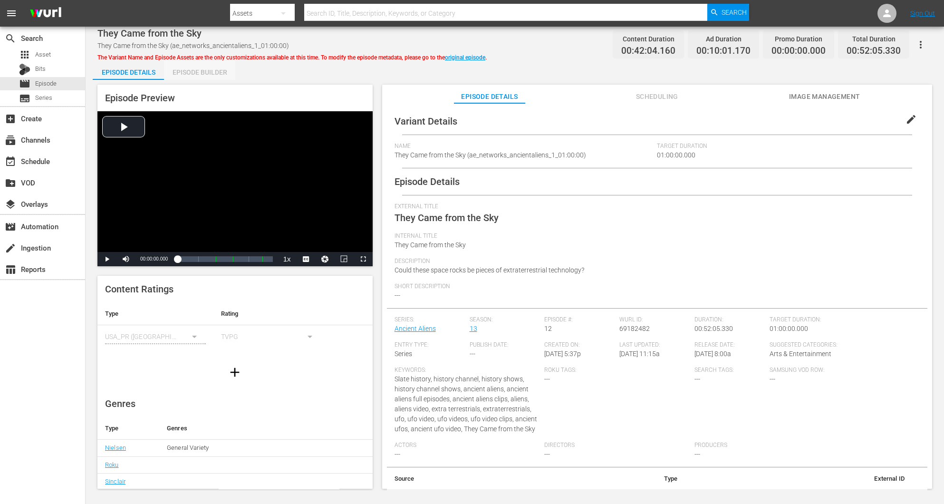
click at [213, 75] on div "Episode Builder" at bounding box center [199, 72] width 71 height 23
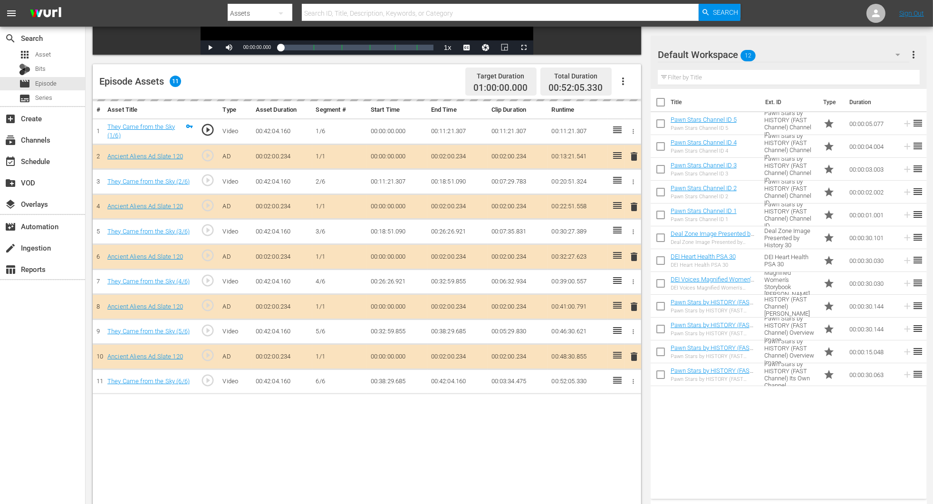
scroll to position [214, 0]
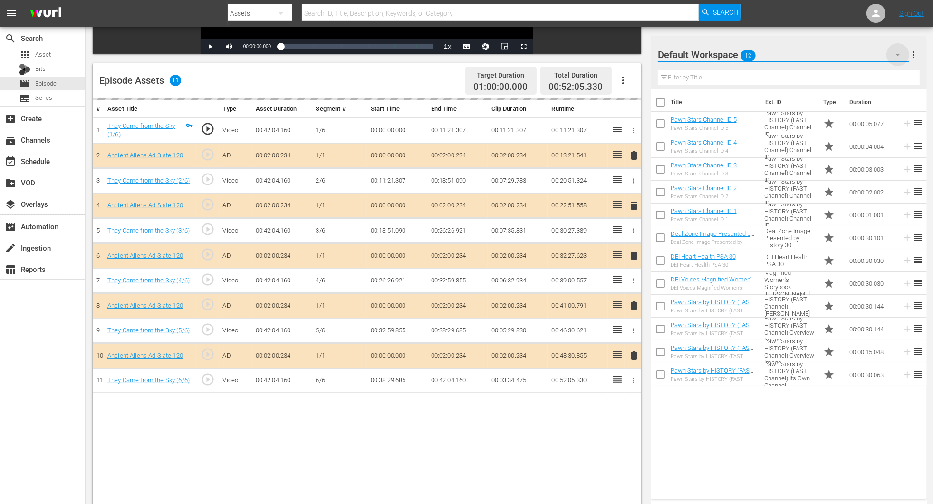
click at [629, 57] on icon "button" at bounding box center [898, 54] width 11 height 11
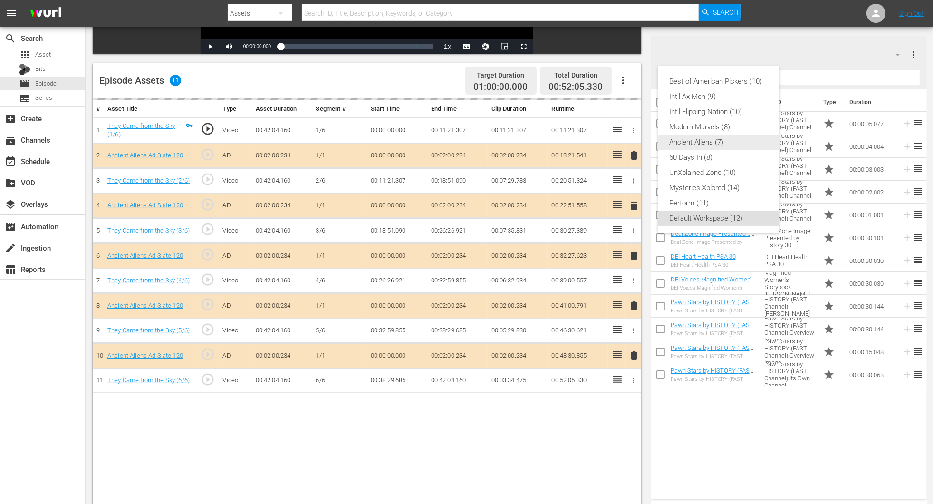
click at [629, 141] on div "Ancient Aliens (7)" at bounding box center [719, 142] width 99 height 15
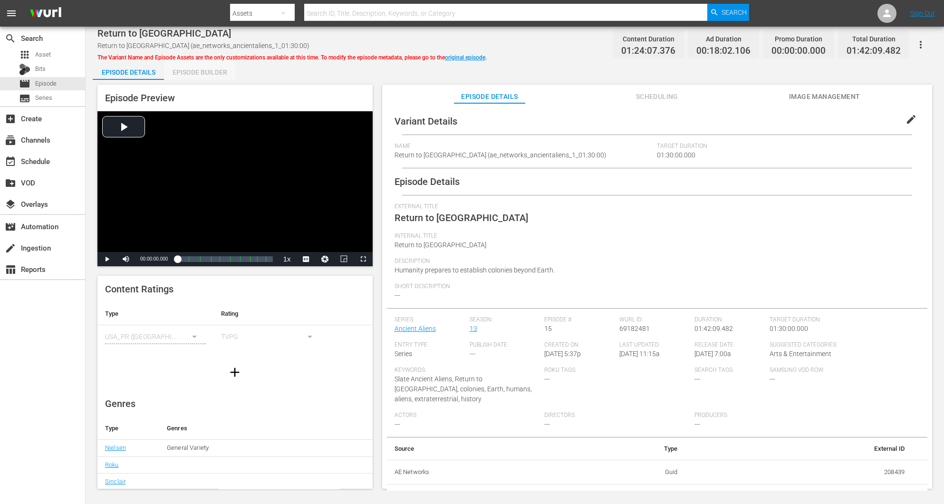
click at [197, 73] on div "Episode Builder" at bounding box center [199, 72] width 71 height 23
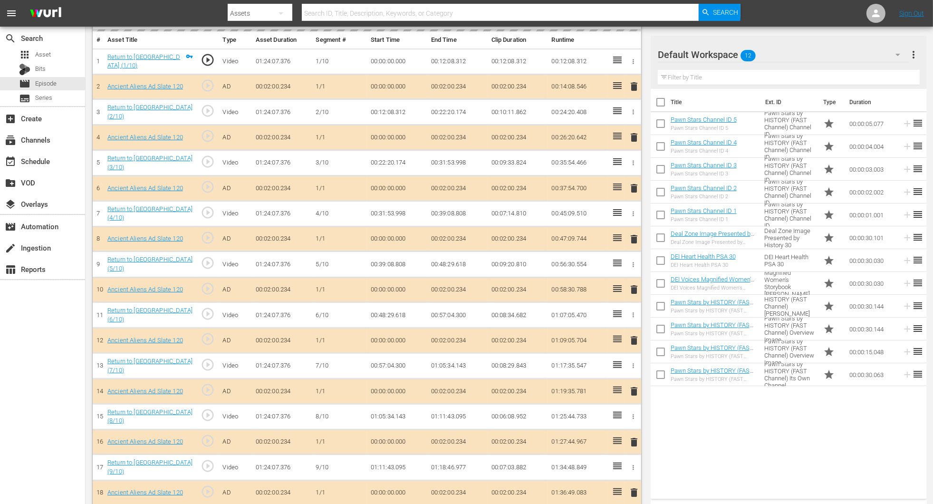
scroll to position [285, 0]
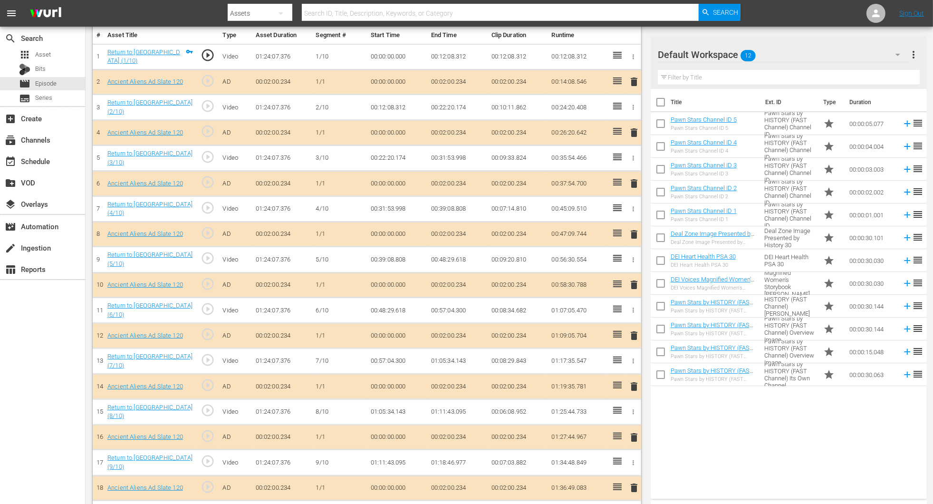
click at [629, 282] on span "delete" at bounding box center [634, 284] width 11 height 11
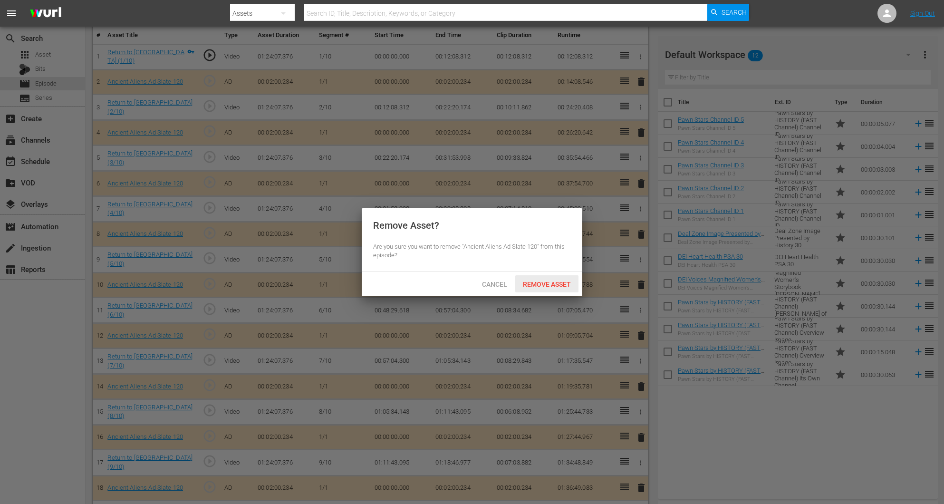
click at [557, 283] on span "Remove Asset" at bounding box center [546, 285] width 63 height 8
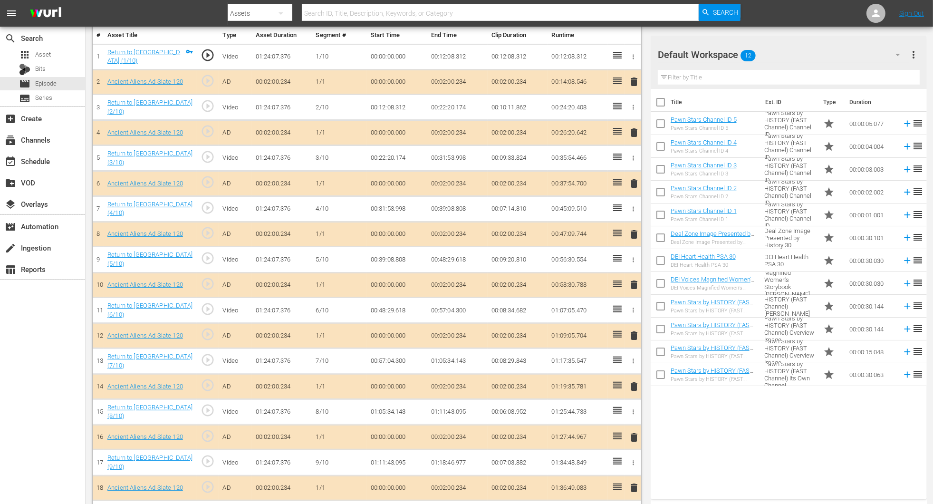
click at [629, 53] on icon "button" at bounding box center [898, 54] width 11 height 11
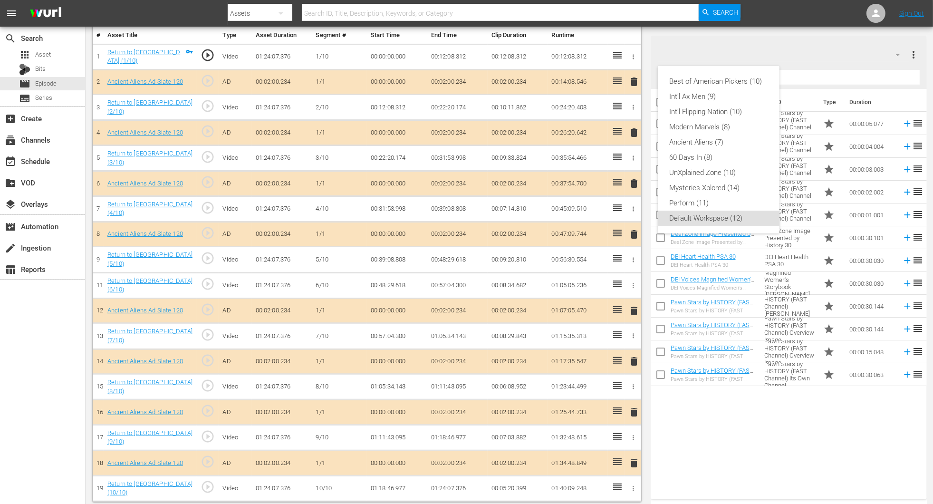
scroll to position [282, 0]
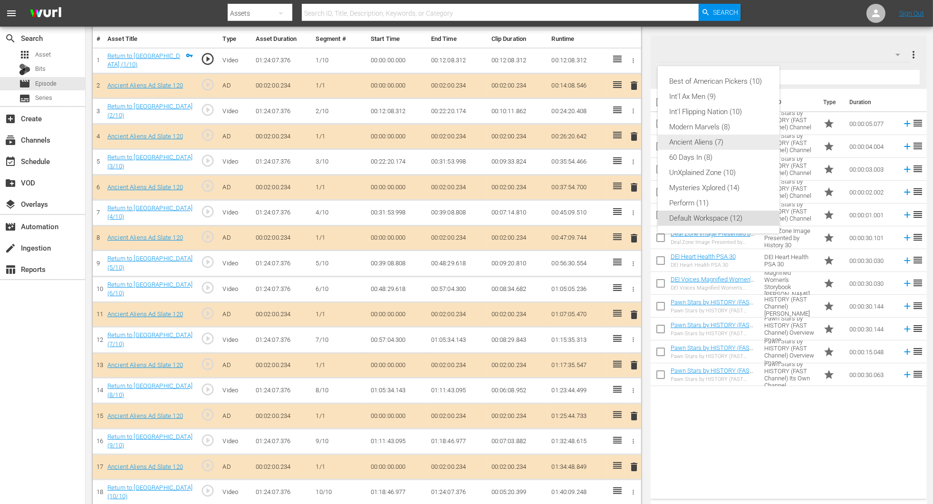
click at [629, 144] on div "Ancient Aliens (7)" at bounding box center [719, 142] width 99 height 15
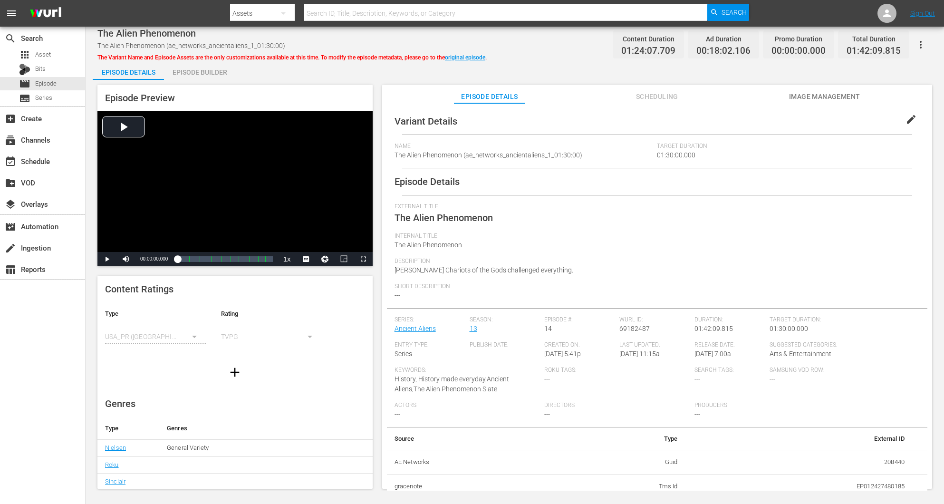
click at [200, 71] on div "Episode Builder" at bounding box center [199, 72] width 71 height 23
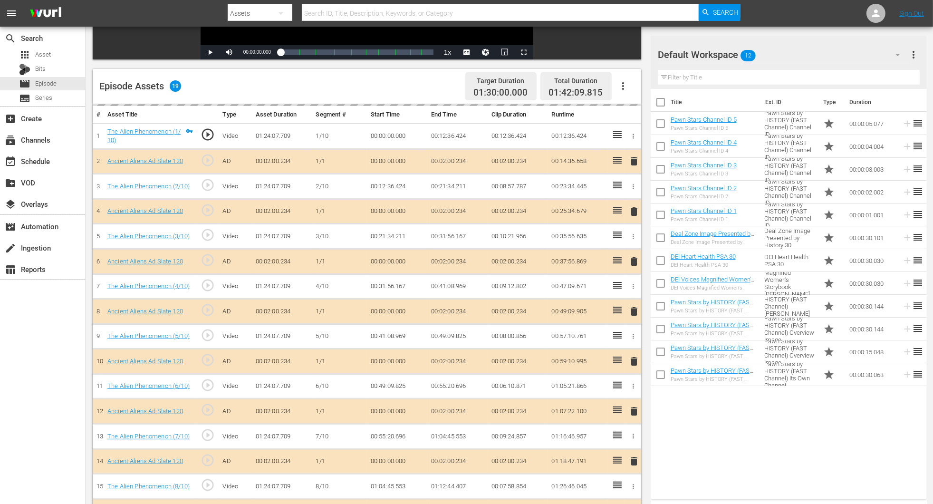
scroll to position [214, 0]
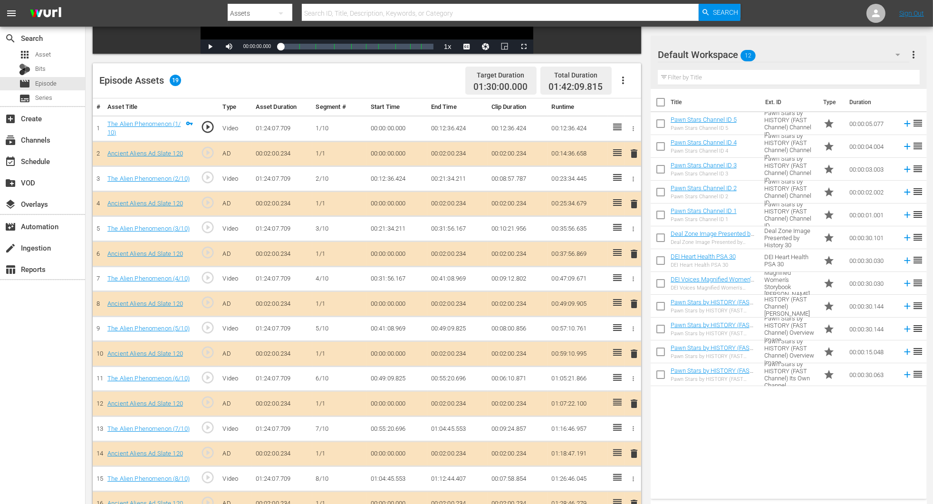
click at [629, 51] on icon "button" at bounding box center [898, 54] width 11 height 11
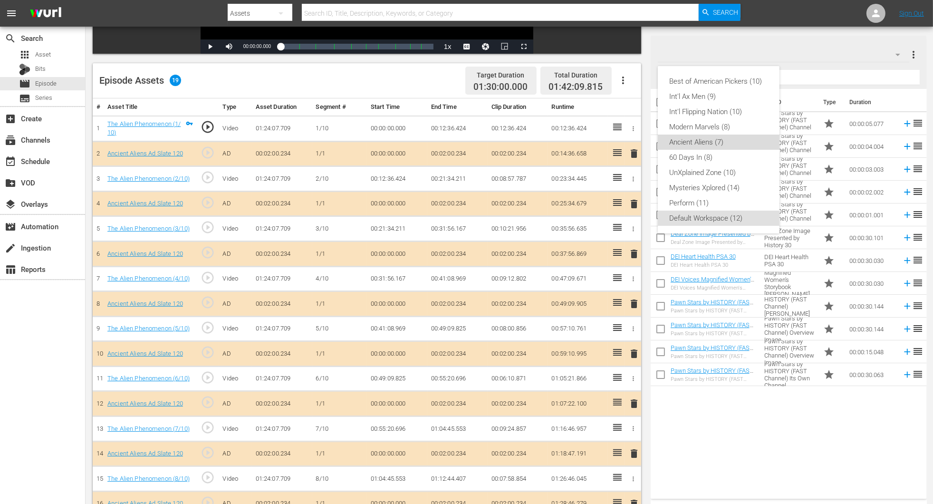
click at [629, 140] on div "Ancient Aliens (7)" at bounding box center [719, 142] width 99 height 15
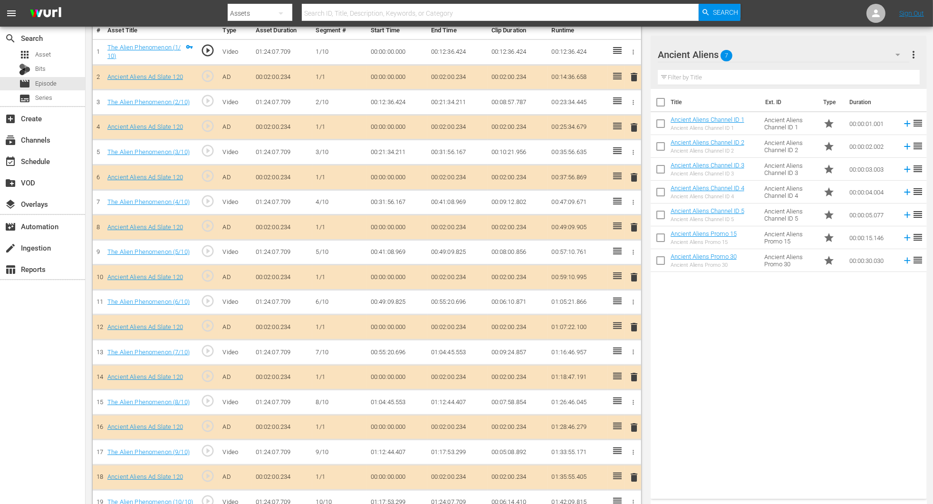
scroll to position [309, 0]
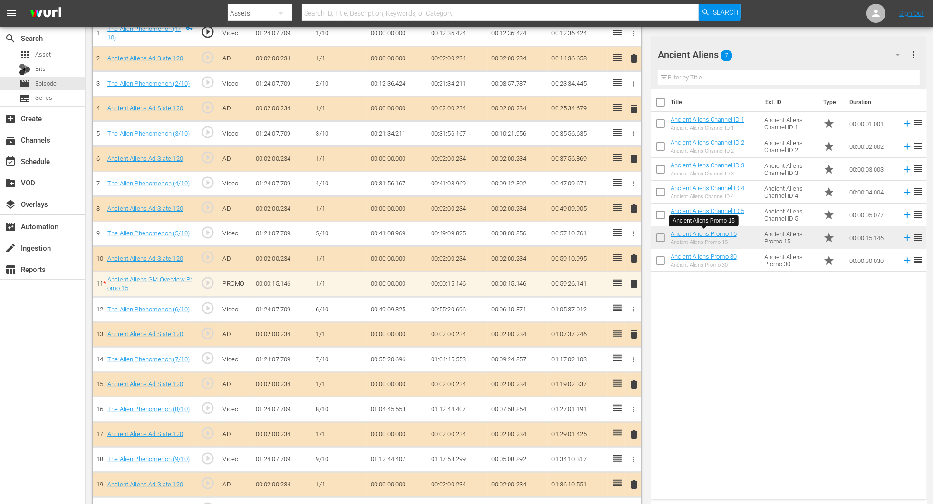
click at [629, 283] on span "delete" at bounding box center [634, 283] width 11 height 11
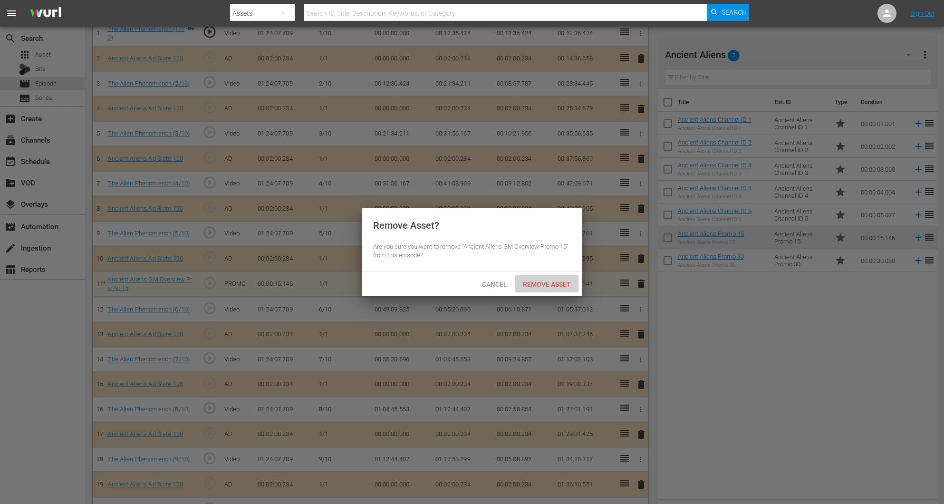
click at [537, 282] on span "Remove Asset" at bounding box center [546, 285] width 63 height 8
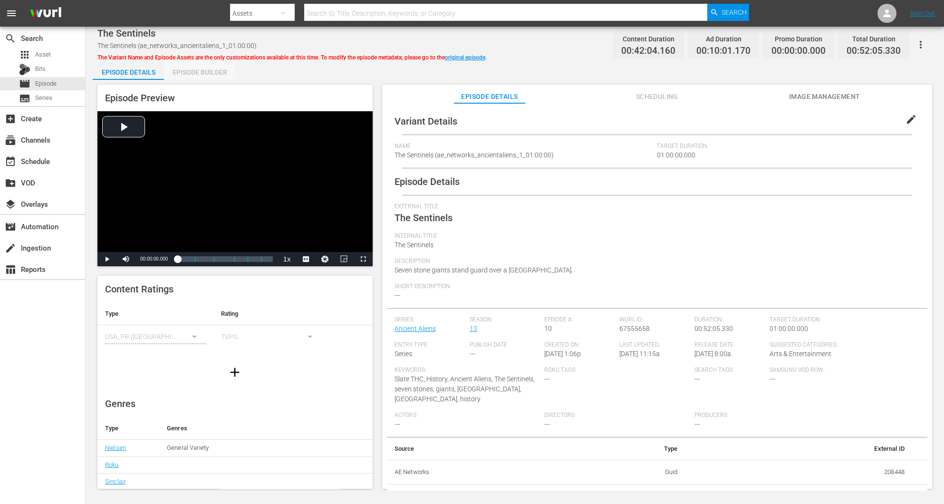
click at [192, 68] on div "Episode Builder" at bounding box center [199, 72] width 71 height 23
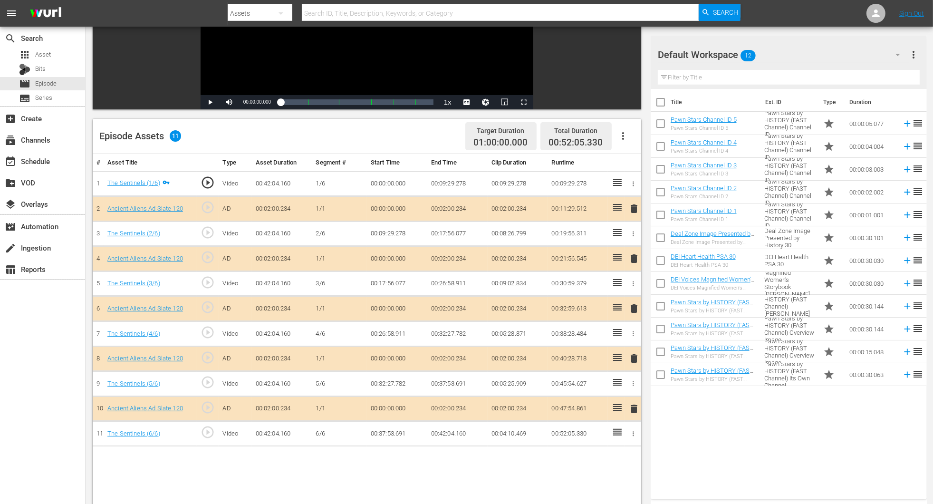
scroll to position [247, 0]
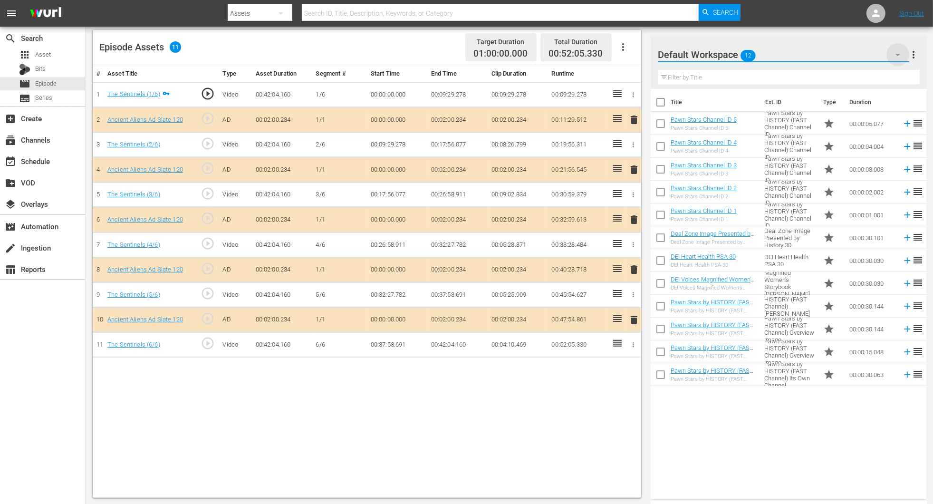
click at [629, 54] on icon "button" at bounding box center [898, 55] width 5 height 2
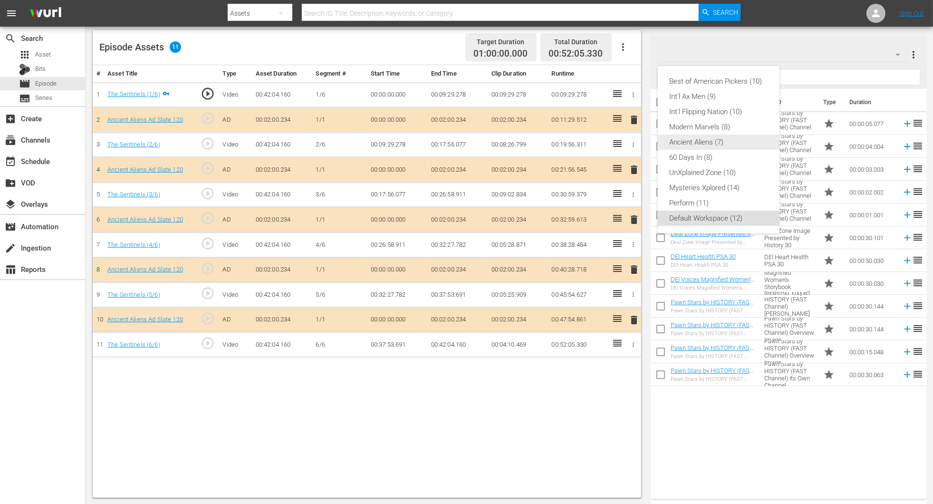
click at [629, 144] on div "Ancient Aliens (7)" at bounding box center [719, 142] width 99 height 15
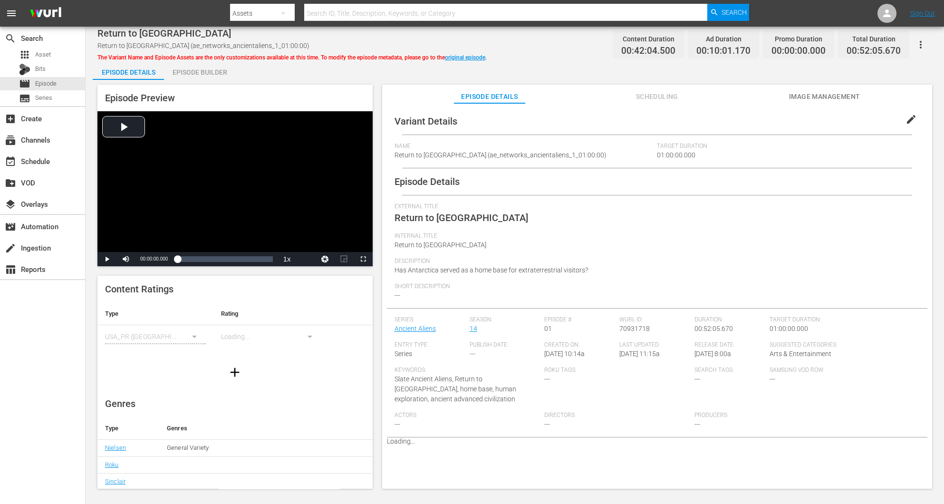
click at [184, 67] on div "Episode Builder" at bounding box center [199, 72] width 71 height 23
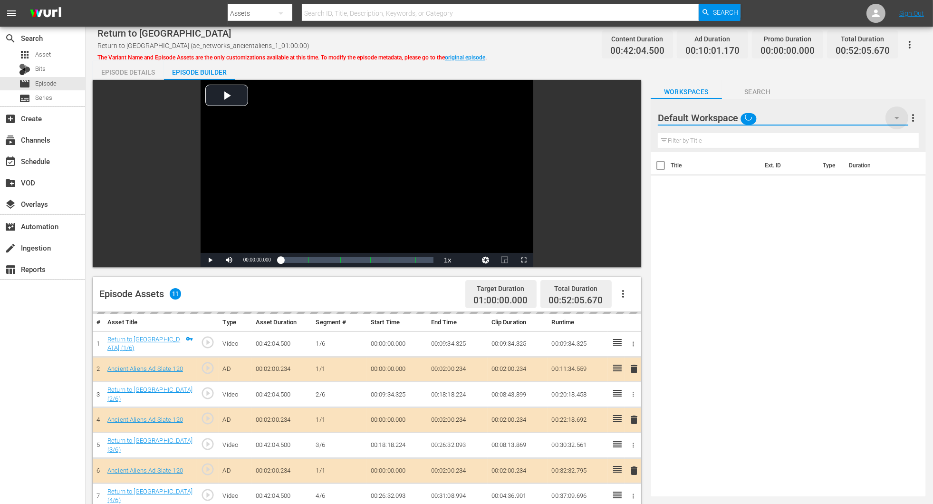
click at [629, 116] on icon "button" at bounding box center [897, 117] width 11 height 11
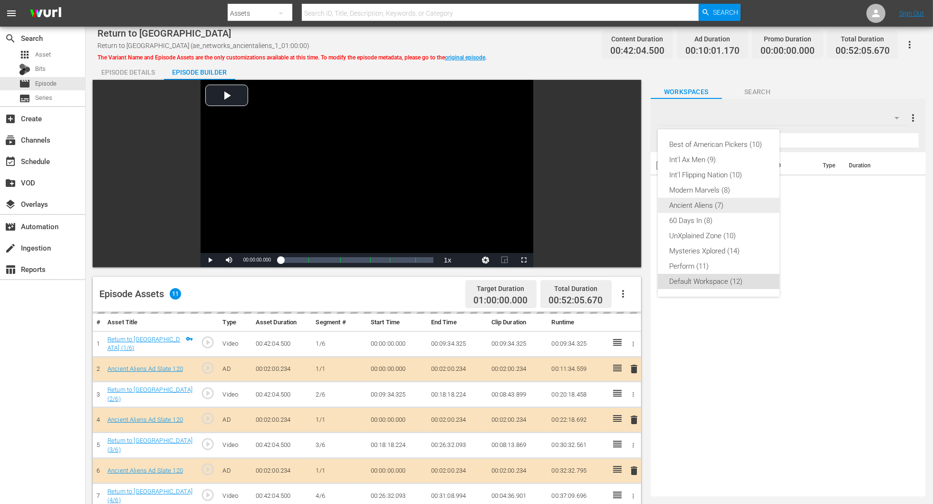
click at [629, 206] on div "Ancient Aliens (7)" at bounding box center [719, 205] width 99 height 15
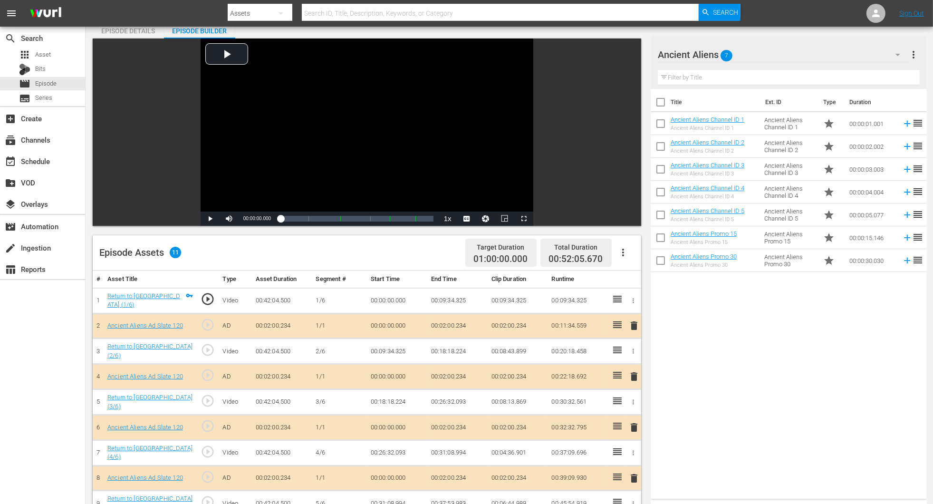
scroll to position [71, 0]
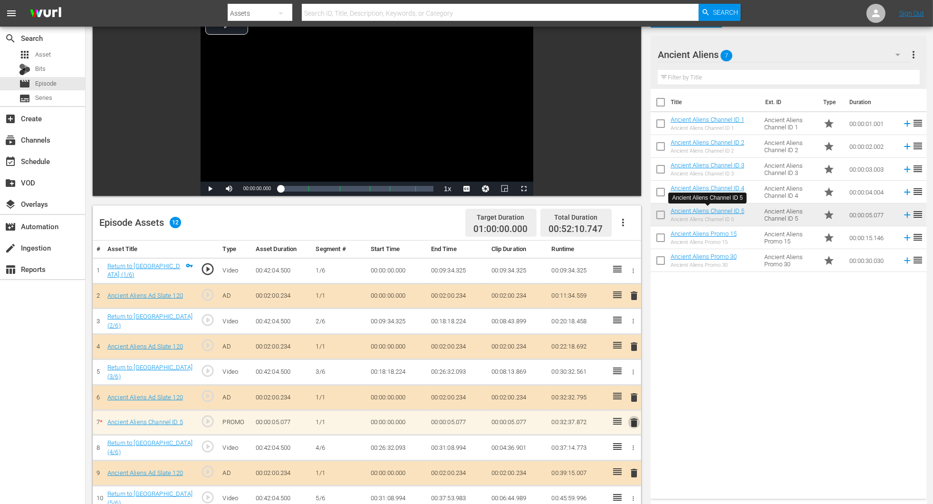
click at [629, 336] on span "delete" at bounding box center [634, 422] width 11 height 11
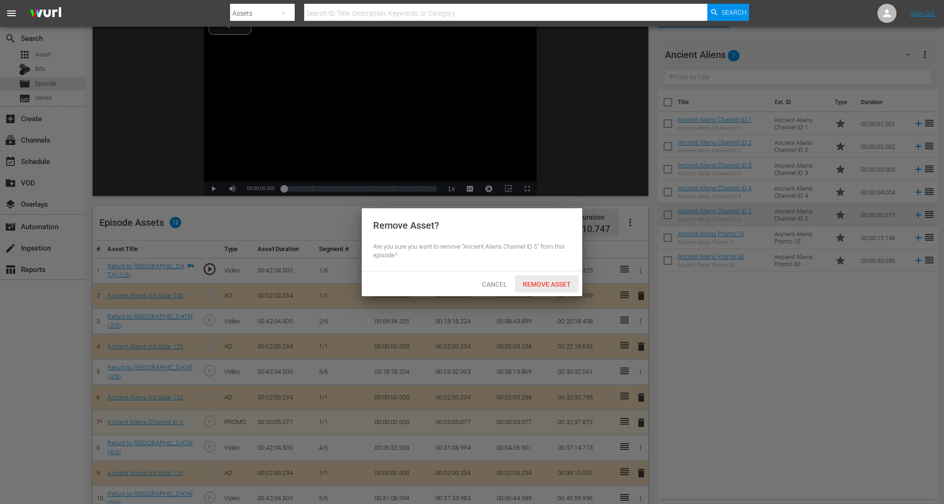
click at [550, 288] on span "Remove Asset" at bounding box center [546, 285] width 63 height 8
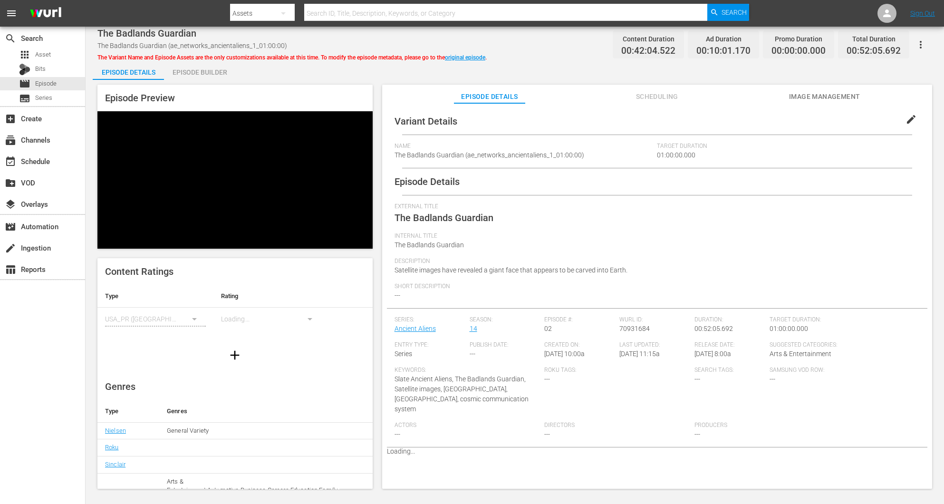
click at [205, 70] on div "Episode Builder" at bounding box center [199, 72] width 71 height 23
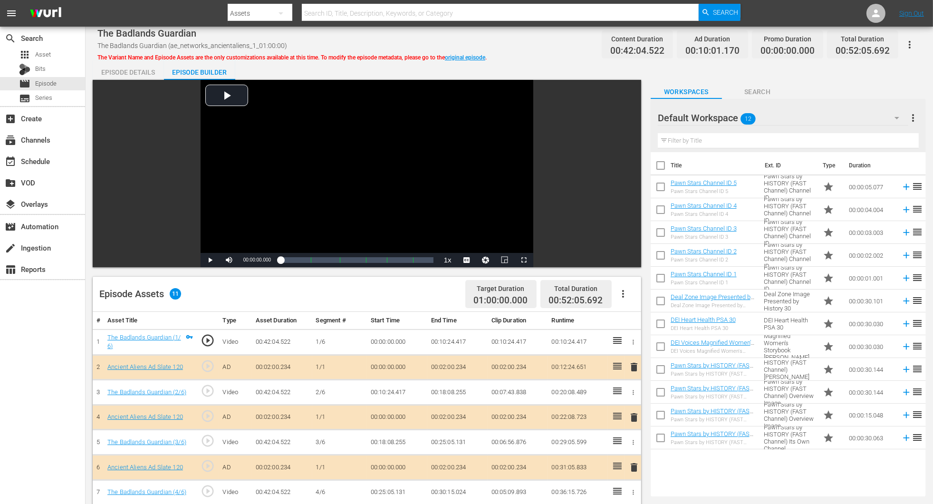
click at [629, 118] on icon "button" at bounding box center [897, 117] width 11 height 11
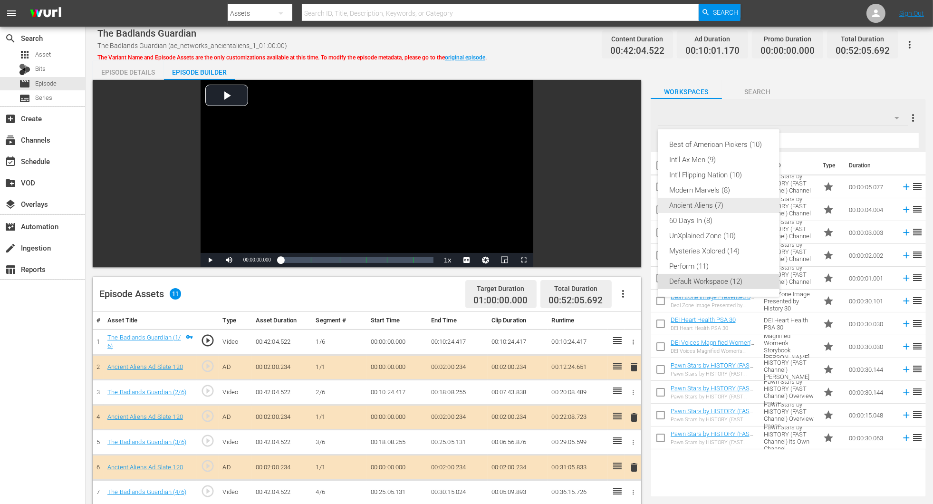
click at [629, 209] on div "Ancient Aliens (7)" at bounding box center [719, 205] width 99 height 15
